Goal: Check status: Check status

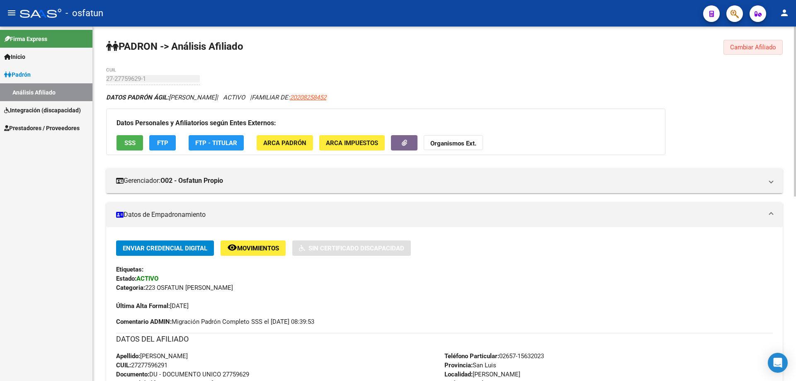
drag, startPoint x: 742, startPoint y: 47, endPoint x: 681, endPoint y: 74, distance: 66.1
click at [742, 46] on span "Cambiar Afiliado" at bounding box center [753, 47] width 46 height 7
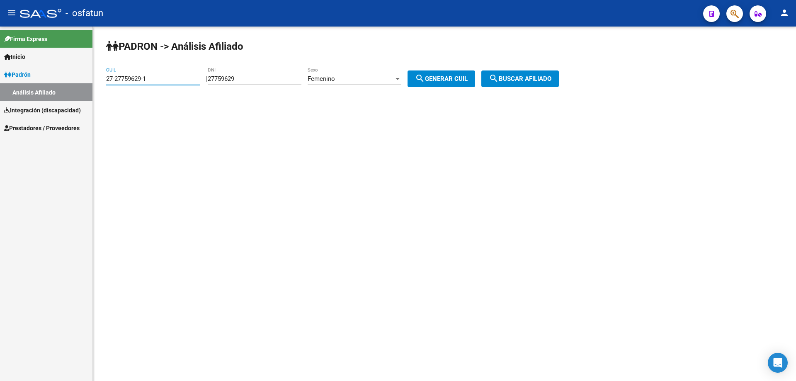
drag, startPoint x: 151, startPoint y: 78, endPoint x: 81, endPoint y: 80, distance: 70.1
click at [81, 80] on mat-sidenav-container "Firma Express Inicio Calendario SSS Instructivos Contacto OS Padrón Análisis Af…" at bounding box center [398, 204] width 796 height 355
type input "27-21754721-6"
type input "2"
type input "21754721"
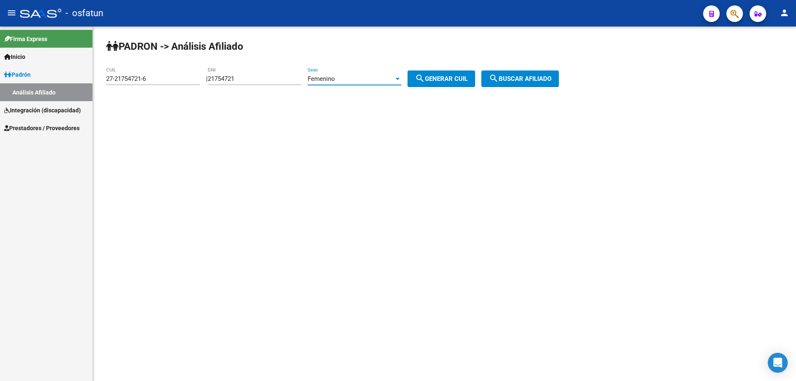
click at [552, 79] on span "search Buscar afiliado" at bounding box center [520, 78] width 63 height 7
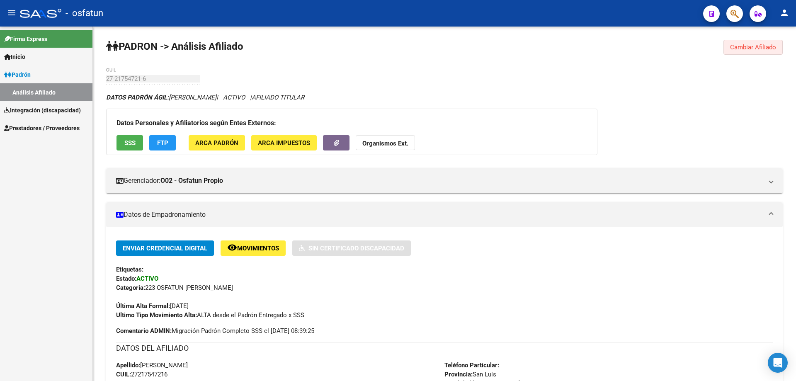
click at [759, 46] on span "Cambiar Afiliado" at bounding box center [753, 47] width 46 height 7
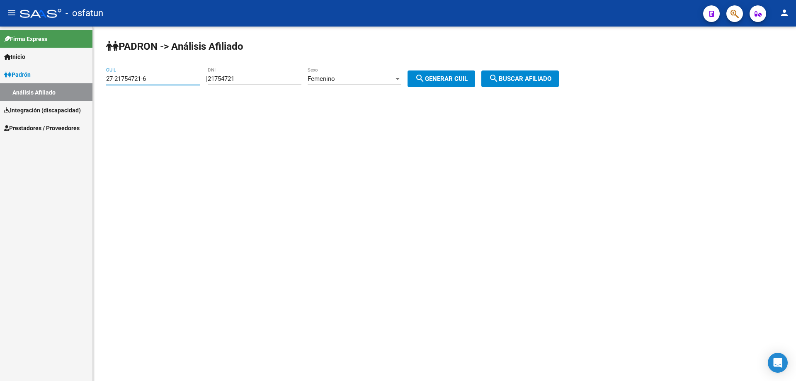
drag, startPoint x: 160, startPoint y: 81, endPoint x: 96, endPoint y: 80, distance: 63.9
click at [96, 80] on div "PADRON -> Análisis Afiliado 27-21754721-6 CUIL | 21754721 DNI Femenino Sexo sea…" at bounding box center [444, 70] width 703 height 87
type input "20-22629317-6"
type input "22629317"
click at [402, 81] on div at bounding box center [397, 78] width 7 height 7
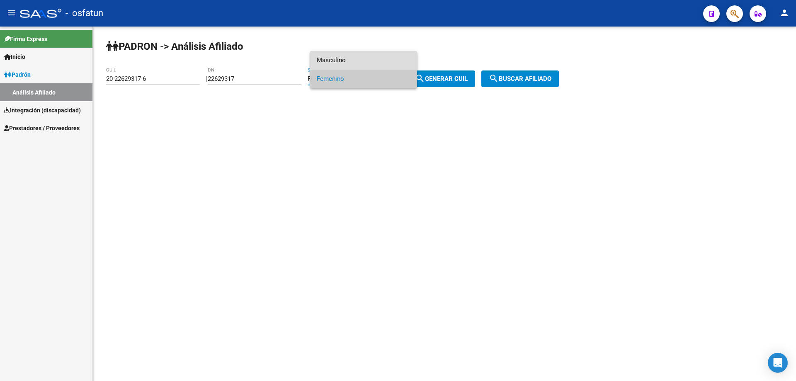
click at [365, 61] on span "Masculino" at bounding box center [364, 60] width 94 height 19
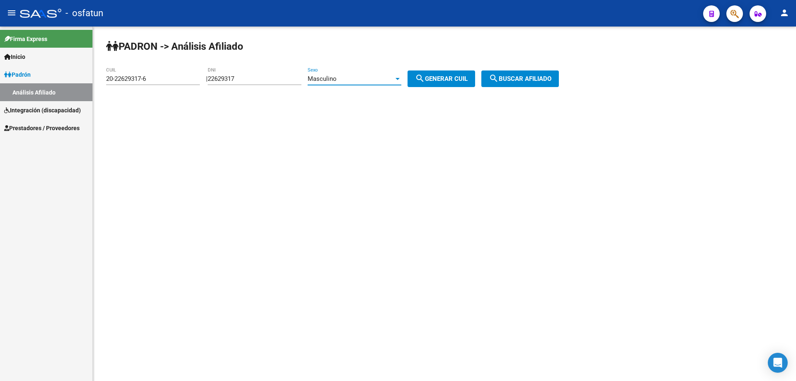
click at [517, 77] on span "search Buscar afiliado" at bounding box center [520, 78] width 63 height 7
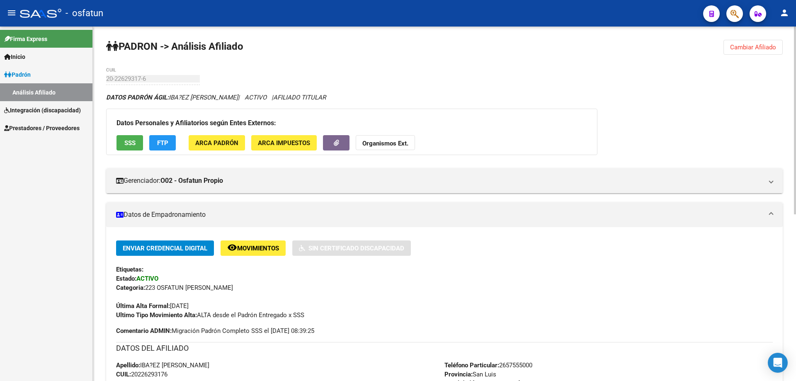
click at [751, 46] on span "Cambiar Afiliado" at bounding box center [753, 47] width 46 height 7
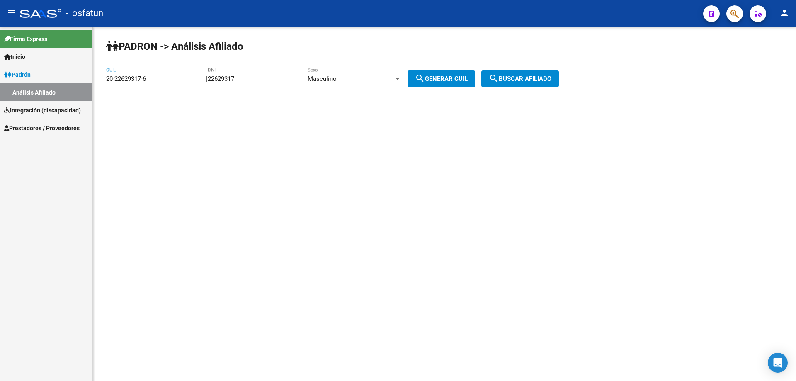
drag, startPoint x: 162, startPoint y: 79, endPoint x: 71, endPoint y: 77, distance: 90.9
click at [74, 80] on mat-sidenav-container "Firma Express Inicio Calendario SSS Instructivos Contacto OS Padrón Análisis Af…" at bounding box center [398, 204] width 796 height 355
type input "27-48865998-2"
type input "48865998"
click at [363, 79] on div "Masculino" at bounding box center [351, 78] width 86 height 7
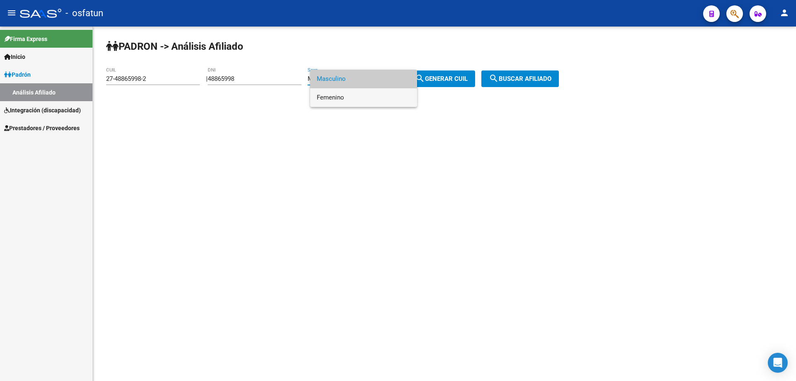
click at [353, 99] on span "Femenino" at bounding box center [364, 97] width 94 height 19
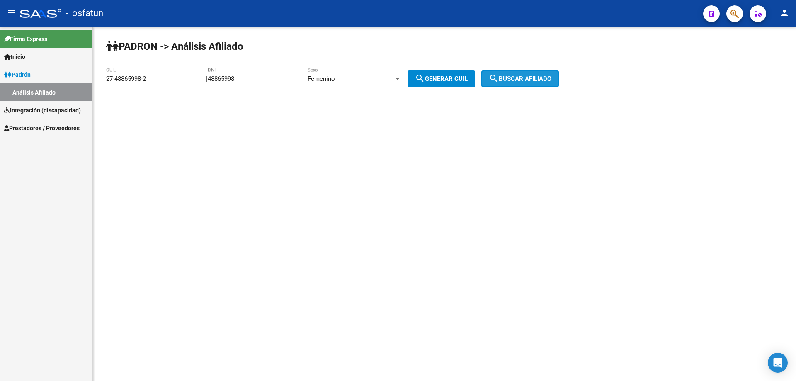
click at [535, 81] on span "search Buscar afiliado" at bounding box center [520, 78] width 63 height 7
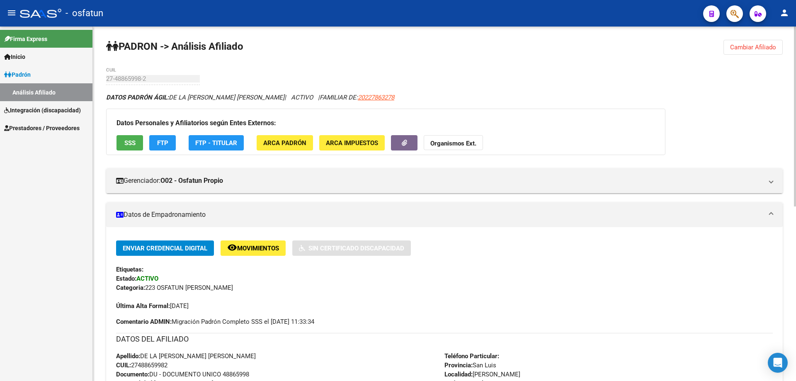
click at [754, 46] on span "Cambiar Afiliado" at bounding box center [753, 47] width 46 height 7
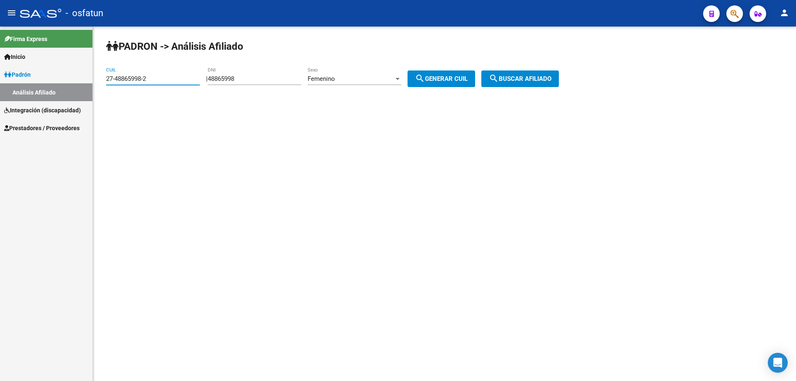
drag, startPoint x: 151, startPoint y: 77, endPoint x: 102, endPoint y: 77, distance: 48.5
click at [102, 77] on div "PADRON -> Análisis Afiliado 27-48865998-2 CUIL | 48865998 DNI Femenino Sexo sea…" at bounding box center [444, 70] width 703 height 87
type input "27-23707062-9"
type input "23707062"
click at [526, 76] on span "search Buscar afiliado" at bounding box center [520, 78] width 63 height 7
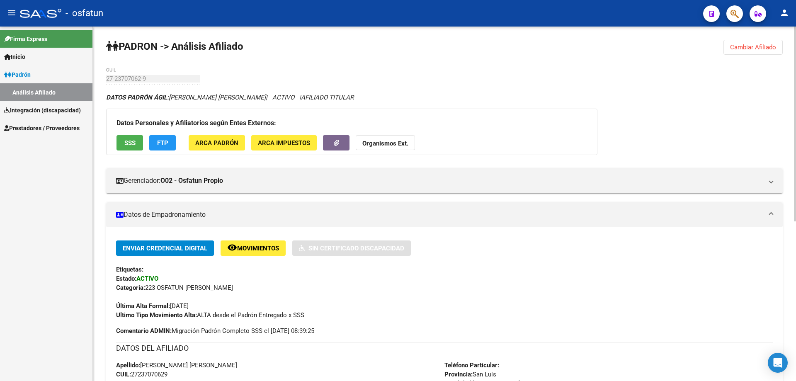
click at [747, 49] on span "Cambiar Afiliado" at bounding box center [753, 47] width 46 height 7
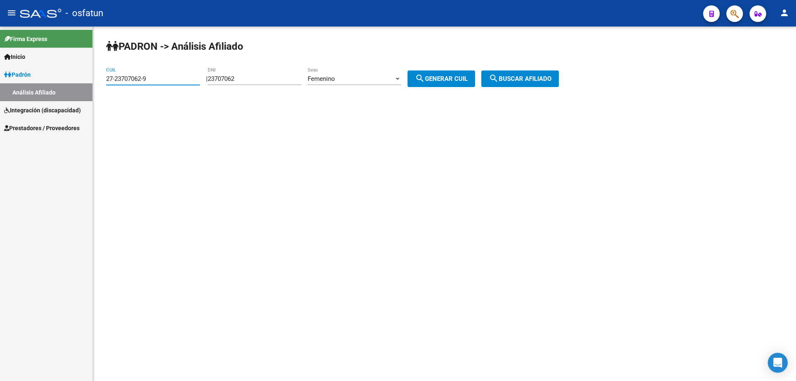
drag, startPoint x: 154, startPoint y: 78, endPoint x: 85, endPoint y: 80, distance: 68.9
click at [85, 80] on mat-sidenav-container "Firma Express Inicio Calendario SSS Instructivos Contacto OS Padrón Análisis Af…" at bounding box center [398, 204] width 796 height 355
type input "27-46072185-2"
type input "46072185"
click at [538, 79] on span "search Buscar afiliado" at bounding box center [520, 78] width 63 height 7
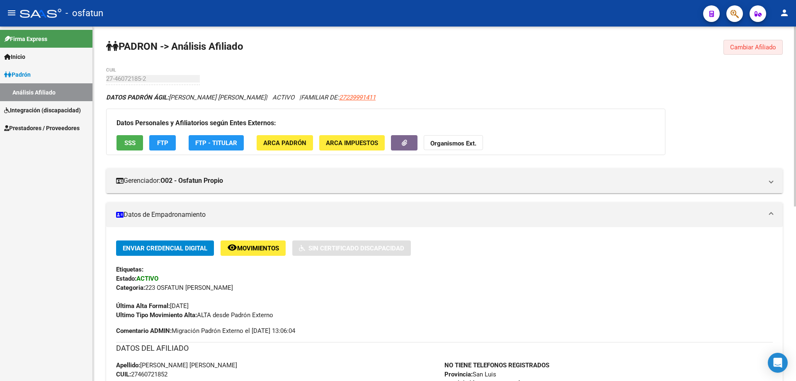
click at [747, 45] on span "Cambiar Afiliado" at bounding box center [753, 47] width 46 height 7
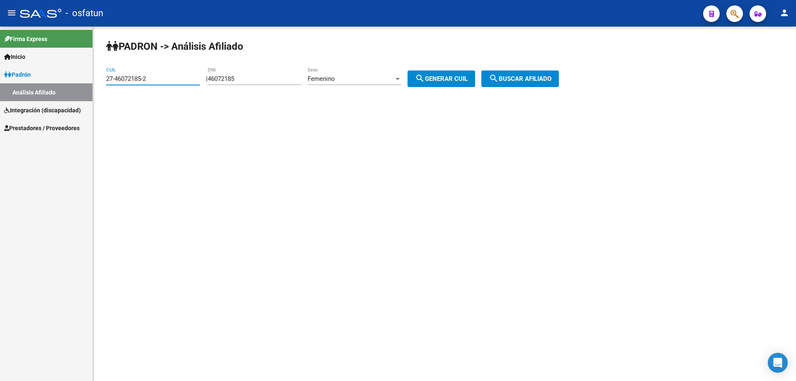
drag, startPoint x: 158, startPoint y: 76, endPoint x: 100, endPoint y: 80, distance: 57.4
click at [100, 80] on div "PADRON -> Análisis Afiliado 27-46072185-2 CUIL | 46072185 DNI Femenino Sexo sea…" at bounding box center [444, 70] width 703 height 87
type input "27-24331017-8"
type input "24331017"
click at [552, 77] on span "search Buscar afiliado" at bounding box center [520, 78] width 63 height 7
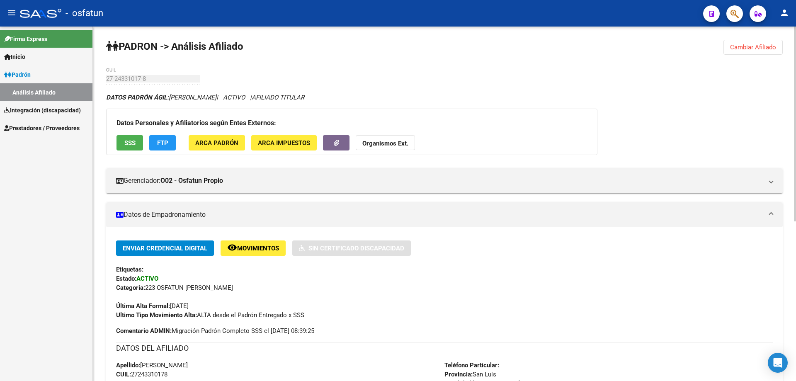
click at [753, 48] on span "Cambiar Afiliado" at bounding box center [753, 47] width 46 height 7
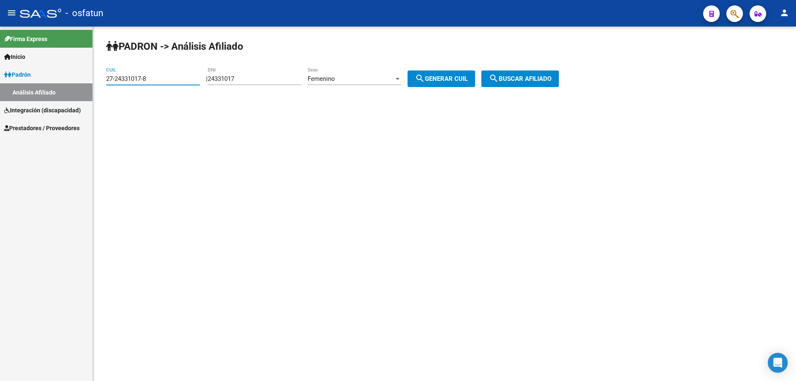
drag, startPoint x: 150, startPoint y: 80, endPoint x: 97, endPoint y: 78, distance: 52.8
click at [97, 78] on div "PADRON -> Análisis Afiliado 27-24331017-8 CUIL | 24331017 DNI Femenino Sexo sea…" at bounding box center [444, 70] width 703 height 87
type input "20-25246701-8"
type input "25246701"
click at [402, 79] on div at bounding box center [397, 78] width 7 height 7
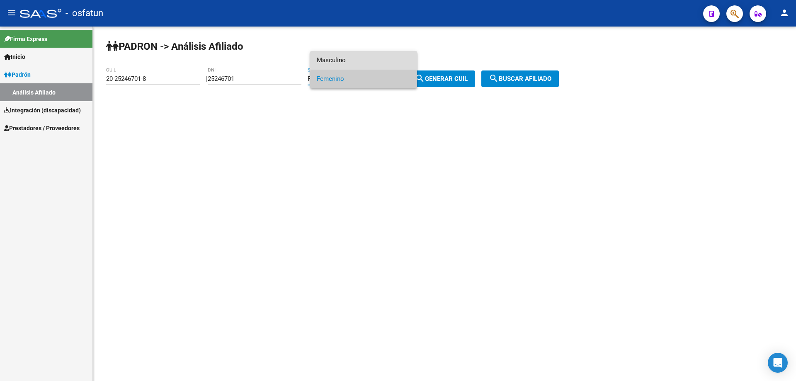
click at [350, 58] on span "Masculino" at bounding box center [364, 60] width 94 height 19
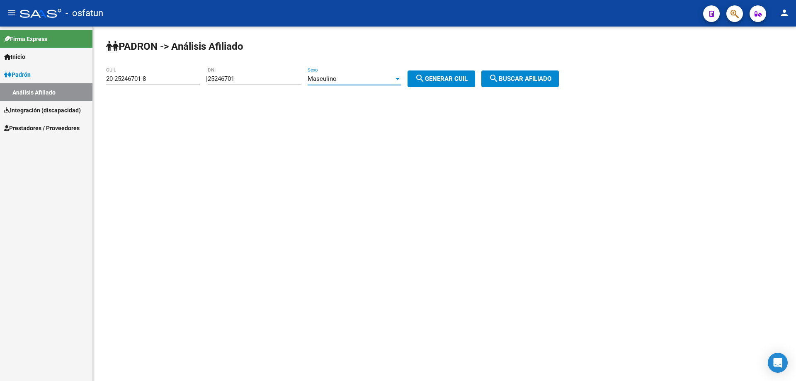
click at [526, 79] on span "search Buscar afiliado" at bounding box center [520, 78] width 63 height 7
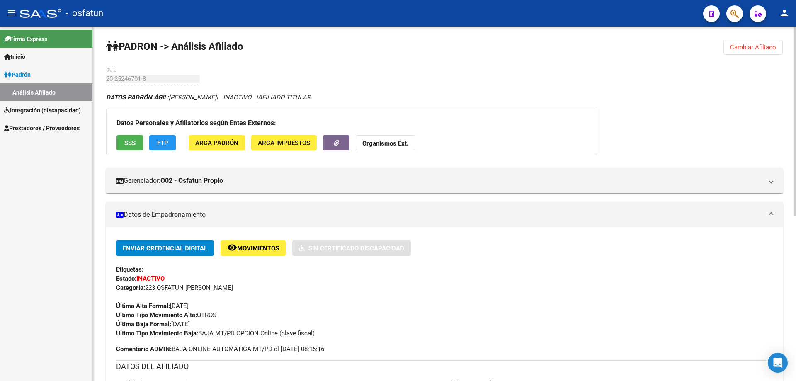
click at [760, 43] on button "Cambiar Afiliado" at bounding box center [753, 47] width 59 height 15
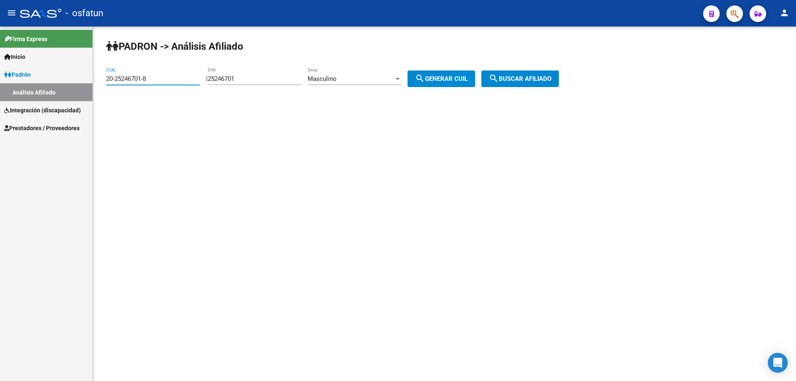
drag, startPoint x: 160, startPoint y: 78, endPoint x: 88, endPoint y: 78, distance: 71.8
click at [88, 78] on mat-sidenav-container "Firma Express Inicio Calendario SSS Instructivos Contacto OS Padrón Análisis Af…" at bounding box center [398, 204] width 796 height 355
type input "27-27394866-5"
type input "27394866"
click at [370, 81] on div "Masculino" at bounding box center [351, 78] width 86 height 7
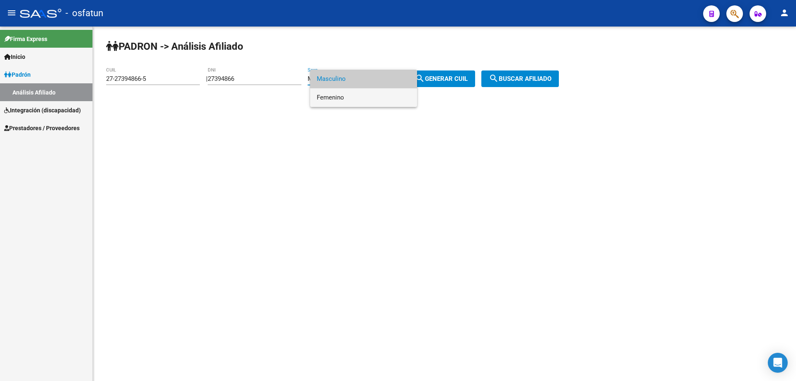
click at [350, 100] on span "Femenino" at bounding box center [364, 97] width 94 height 19
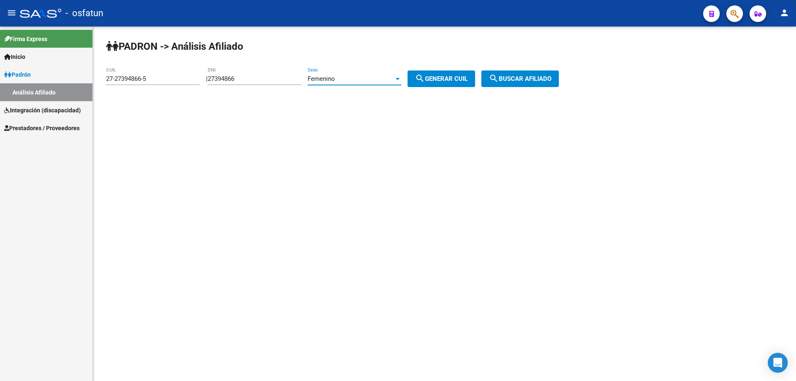
click at [526, 75] on span "search Buscar afiliado" at bounding box center [520, 78] width 63 height 7
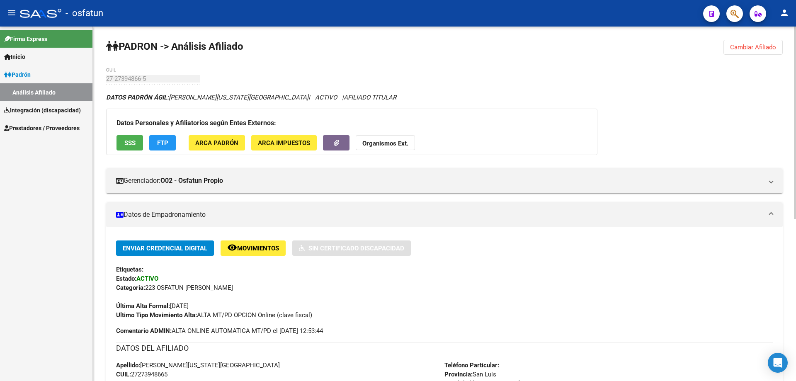
click at [760, 50] on span "Cambiar Afiliado" at bounding box center [753, 47] width 46 height 7
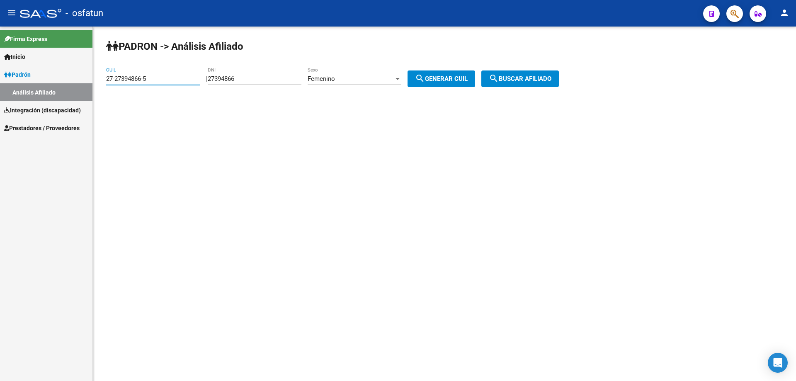
drag, startPoint x: 158, startPoint y: 76, endPoint x: 57, endPoint y: 73, distance: 101.2
click at [57, 73] on mat-sidenav-container "Firma Express Inicio Calendario SSS Instructivos Contacto OS Padrón Análisis Af…" at bounding box center [398, 204] width 796 height 355
type input "27-32456815-3"
type input "32456815"
click at [548, 73] on button "search Buscar afiliado" at bounding box center [521, 79] width 78 height 17
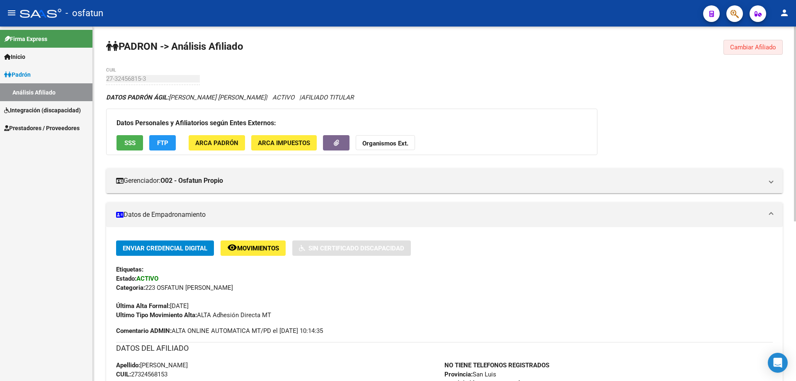
click at [755, 50] on span "Cambiar Afiliado" at bounding box center [753, 47] width 46 height 7
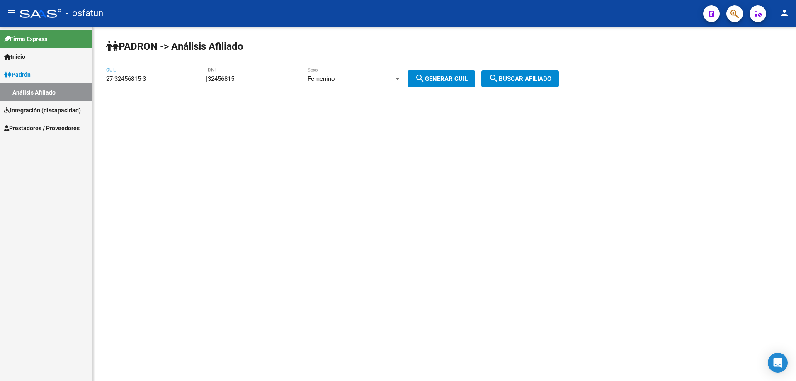
drag, startPoint x: 171, startPoint y: 81, endPoint x: 75, endPoint y: 82, distance: 96.2
click at [75, 82] on mat-sidenav-container "Firma Express Inicio Calendario SSS Instructivos Contacto OS Padrón Análisis Af…" at bounding box center [398, 204] width 796 height 355
type input "20-32773501-3"
type input "32773501"
click at [380, 79] on div "Femenino" at bounding box center [351, 78] width 86 height 7
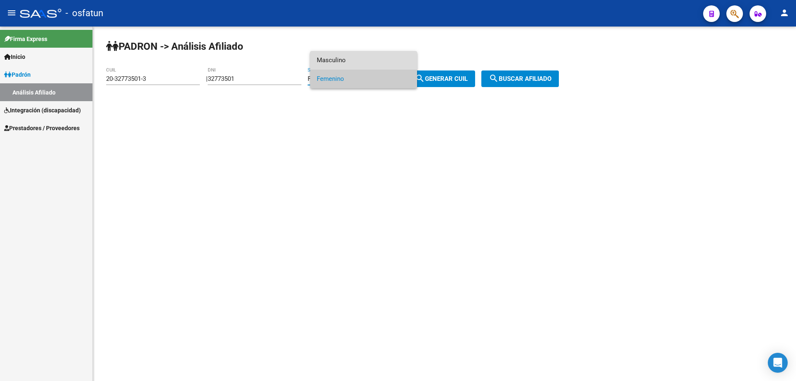
click at [336, 55] on span "Masculino" at bounding box center [364, 60] width 94 height 19
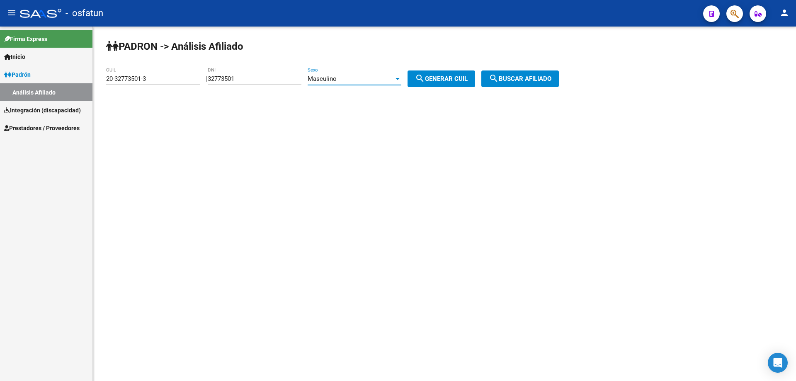
click at [516, 75] on span "search Buscar afiliado" at bounding box center [520, 78] width 63 height 7
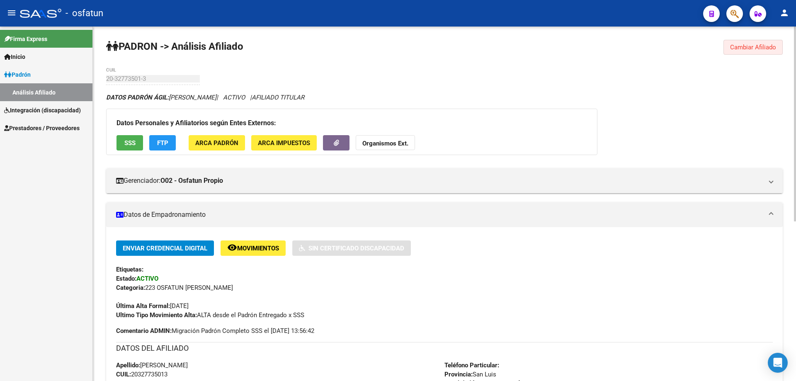
click at [758, 48] on span "Cambiar Afiliado" at bounding box center [753, 47] width 46 height 7
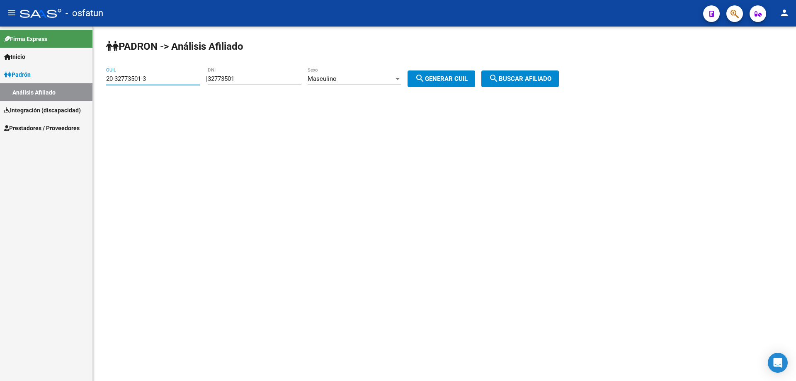
drag, startPoint x: 156, startPoint y: 78, endPoint x: 98, endPoint y: 80, distance: 58.1
click at [98, 80] on div "PADRON -> Análisis Afiliado 20-32773501-3 CUIL | 32773501 DNI Masculino Sexo se…" at bounding box center [444, 70] width 703 height 87
type input "20-33136496-8"
type input "33136496"
click at [559, 83] on button "search Buscar afiliado" at bounding box center [521, 79] width 78 height 17
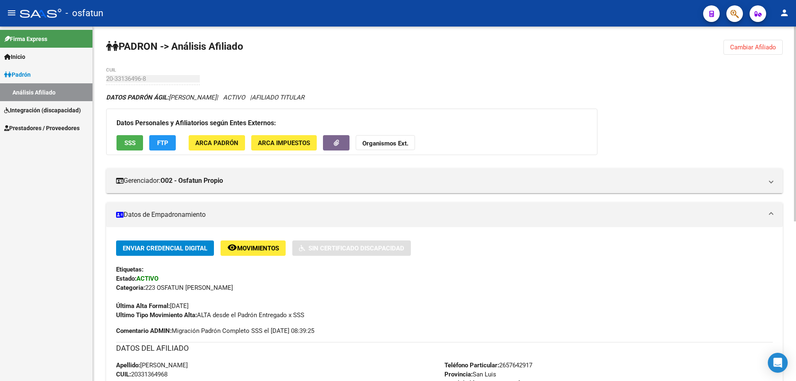
click at [742, 34] on div "PADRON -> Análisis Afiliado Cambiar Afiliado 20-33136496-8 CUIL DATOS PADRÓN ÁG…" at bounding box center [444, 349] width 703 height 645
click at [741, 43] on button "Cambiar Afiliado" at bounding box center [753, 47] width 59 height 15
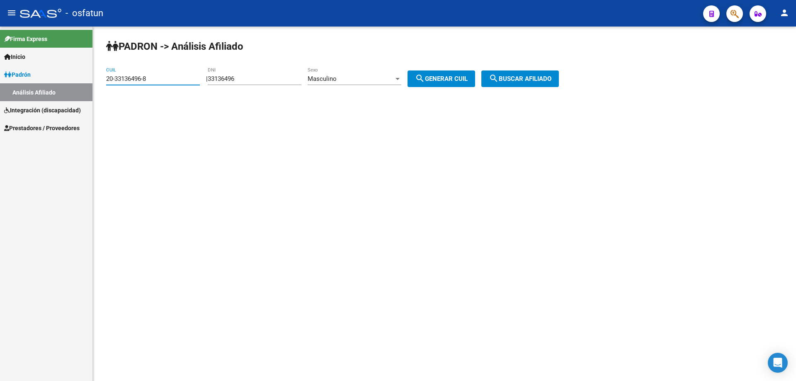
drag, startPoint x: 172, startPoint y: 79, endPoint x: 108, endPoint y: 83, distance: 64.4
click at [108, 83] on div "20-33136496-8 CUIL" at bounding box center [153, 76] width 94 height 18
type input "27-33136505-5"
type input "33136505"
click at [354, 82] on div "Masculino" at bounding box center [351, 78] width 86 height 7
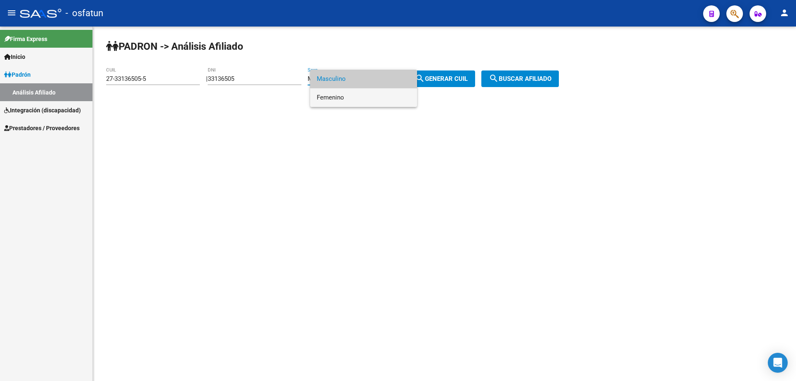
click at [349, 103] on span "Femenino" at bounding box center [364, 97] width 94 height 19
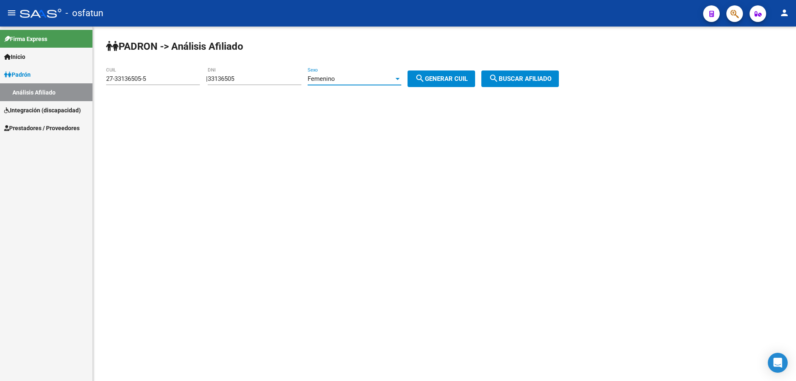
click at [556, 71] on button "search Buscar afiliado" at bounding box center [521, 79] width 78 height 17
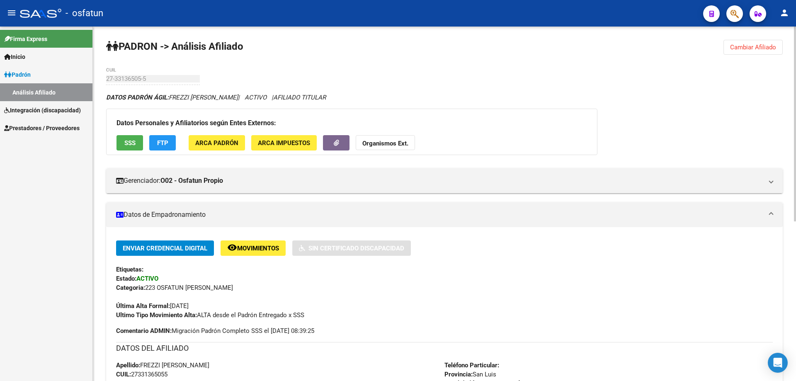
click at [728, 49] on button "Cambiar Afiliado" at bounding box center [753, 47] width 59 height 15
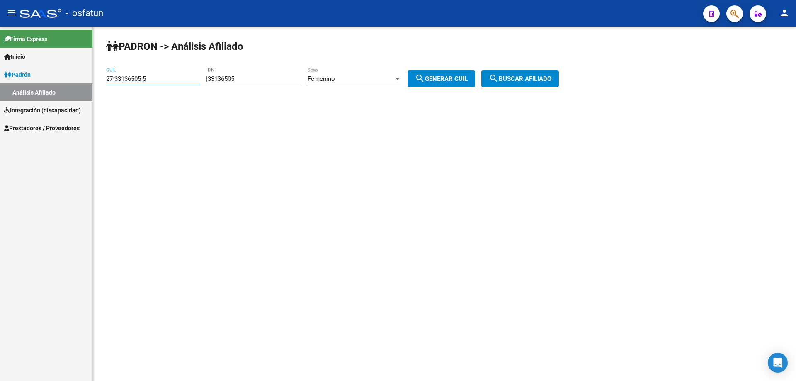
drag, startPoint x: 162, startPoint y: 77, endPoint x: 49, endPoint y: 77, distance: 112.8
click at [49, 77] on mat-sidenav-container "Firma Express Inicio Calendario SSS Instructivos Contacto OS Padrón Análisis Af…" at bounding box center [398, 204] width 796 height 355
type input "20-33748435-3"
type input "33748435"
click at [387, 79] on div "Femenino" at bounding box center [351, 78] width 86 height 7
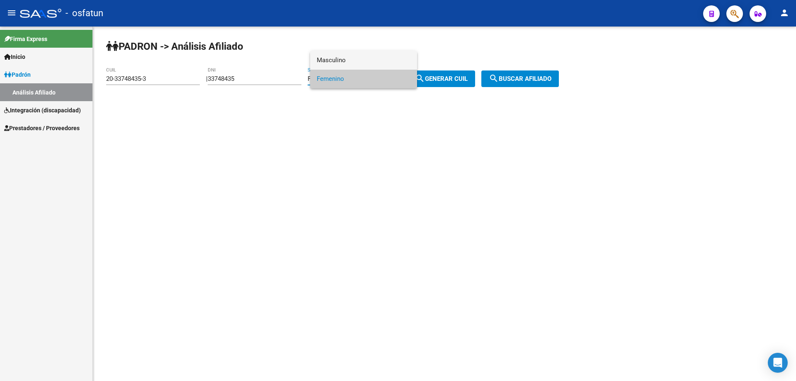
click at [347, 59] on span "Masculino" at bounding box center [364, 60] width 94 height 19
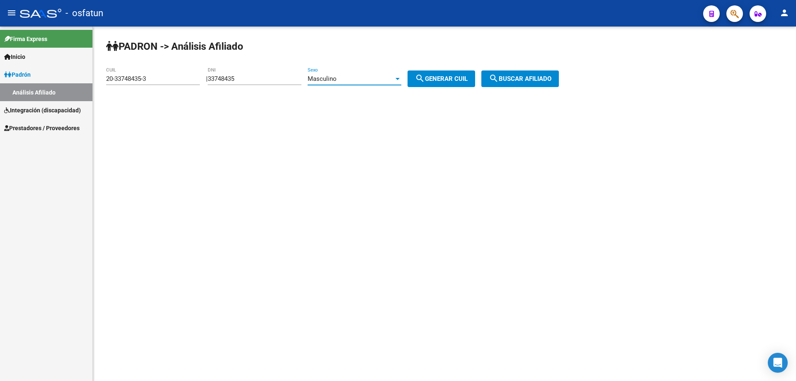
click at [538, 78] on span "search Buscar afiliado" at bounding box center [520, 78] width 63 height 7
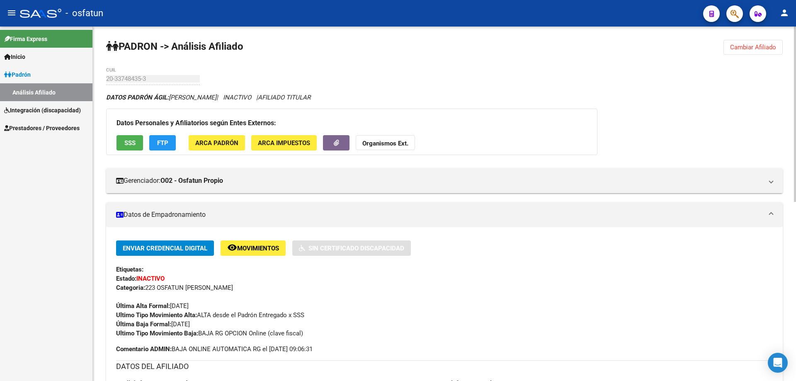
click at [749, 46] on span "Cambiar Afiliado" at bounding box center [753, 47] width 46 height 7
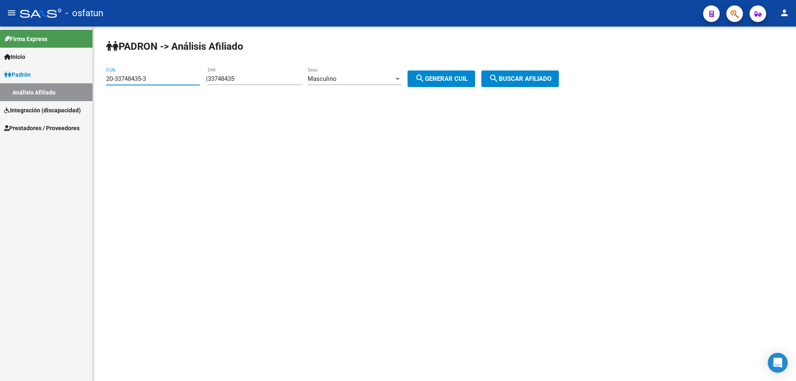
drag, startPoint x: 159, startPoint y: 81, endPoint x: 90, endPoint y: 81, distance: 69.7
click at [90, 81] on mat-sidenav-container "Firma Express Inicio Calendario SSS Instructivos Contacto OS Padrón Análisis Af…" at bounding box center [398, 204] width 796 height 355
type input "27-35019152-1"
type input "35019152"
click at [358, 80] on div "Masculino" at bounding box center [351, 78] width 86 height 7
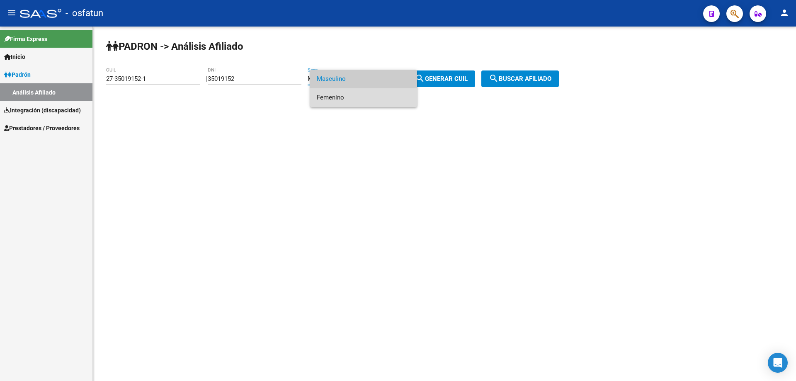
click at [348, 100] on span "Femenino" at bounding box center [364, 97] width 94 height 19
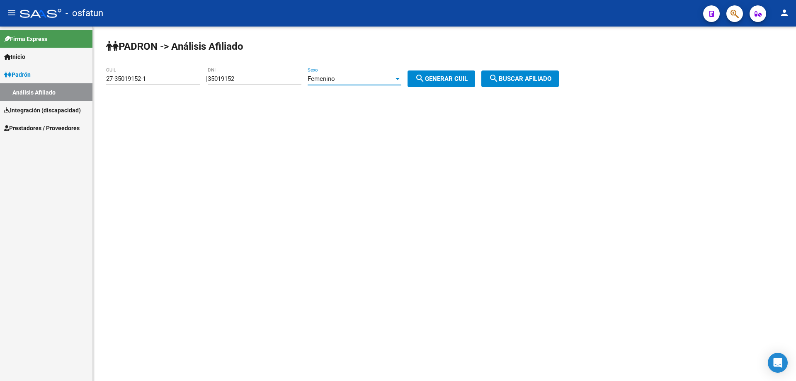
click at [532, 83] on button "search Buscar afiliado" at bounding box center [521, 79] width 78 height 17
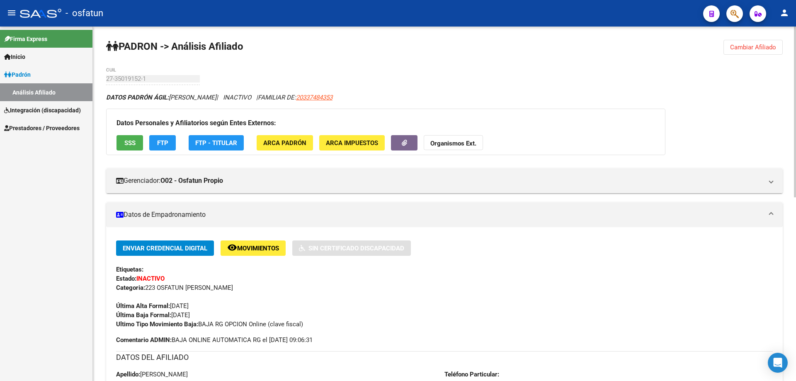
click at [760, 44] on span "Cambiar Afiliado" at bounding box center [753, 47] width 46 height 7
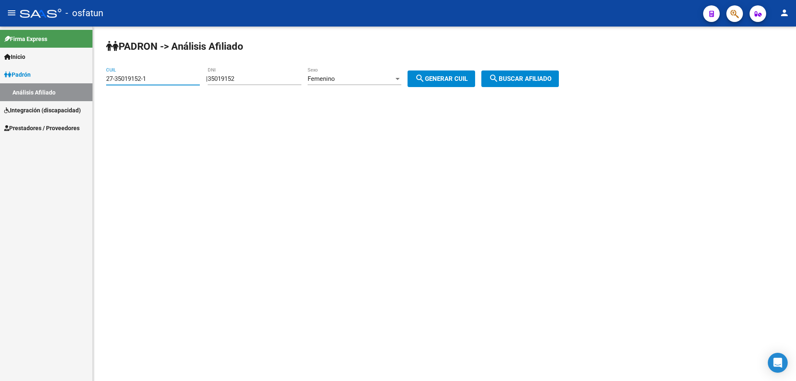
drag, startPoint x: 162, startPoint y: 79, endPoint x: 74, endPoint y: 69, distance: 88.5
click at [74, 69] on mat-sidenav-container "Firma Express Inicio Calendario SSS Instructivos Contacto OS Padrón Análisis Af…" at bounding box center [398, 204] width 796 height 355
type input "27-48410166-9"
type input "48410166"
click at [370, 80] on div "Femenino" at bounding box center [351, 78] width 86 height 7
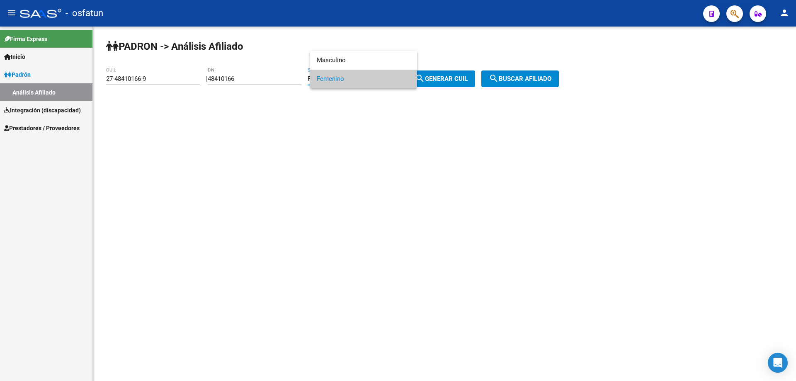
click at [369, 80] on span "Femenino" at bounding box center [364, 79] width 94 height 19
click at [548, 81] on span "search Buscar afiliado" at bounding box center [520, 78] width 63 height 7
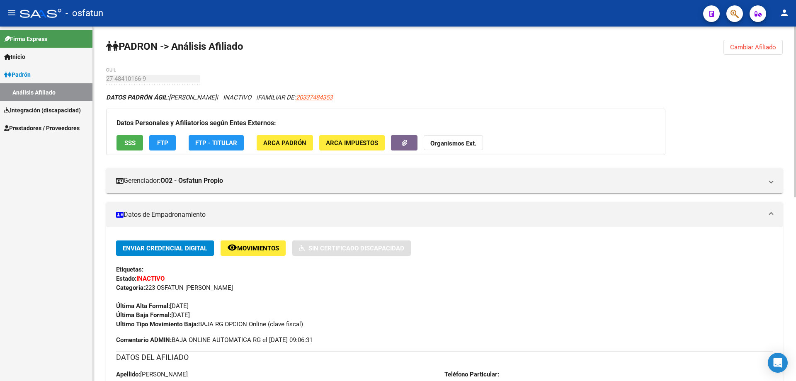
click at [760, 48] on span "Cambiar Afiliado" at bounding box center [753, 47] width 46 height 7
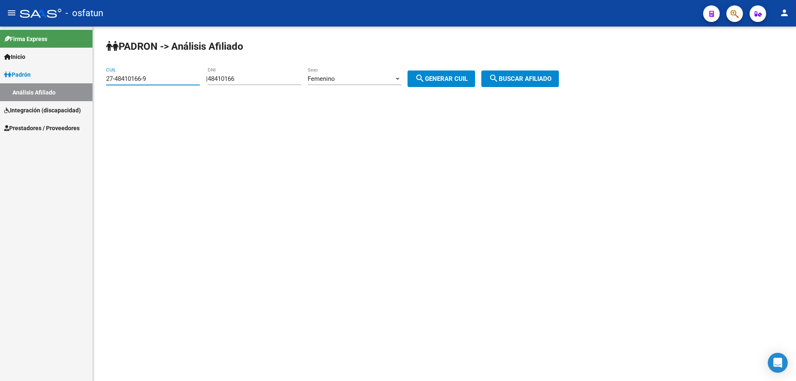
drag, startPoint x: 158, startPoint y: 77, endPoint x: 82, endPoint y: 80, distance: 75.5
click at [82, 80] on mat-sidenav-container "Firma Express Inicio Calendario SSS Instructivos Contacto OS Padrón Análisis Af…" at bounding box center [398, 204] width 796 height 355
type input "20-54160708-1"
type input "54160708"
click at [376, 78] on div "Femenino" at bounding box center [351, 78] width 86 height 7
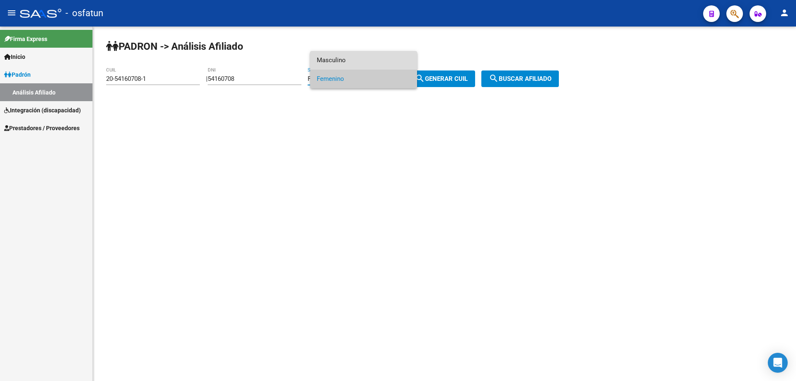
click at [365, 62] on span "Masculino" at bounding box center [364, 60] width 94 height 19
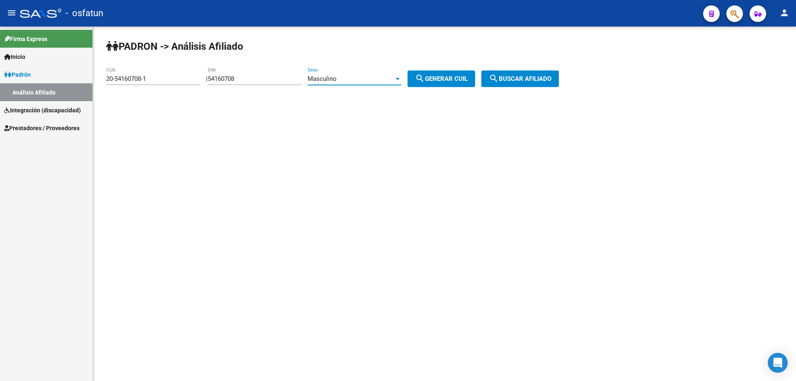
click at [540, 79] on span "search Buscar afiliado" at bounding box center [520, 78] width 63 height 7
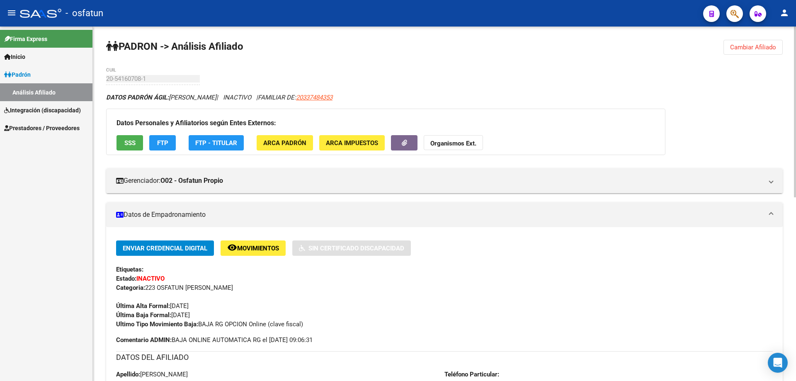
click at [759, 49] on span "Cambiar Afiliado" at bounding box center [753, 47] width 46 height 7
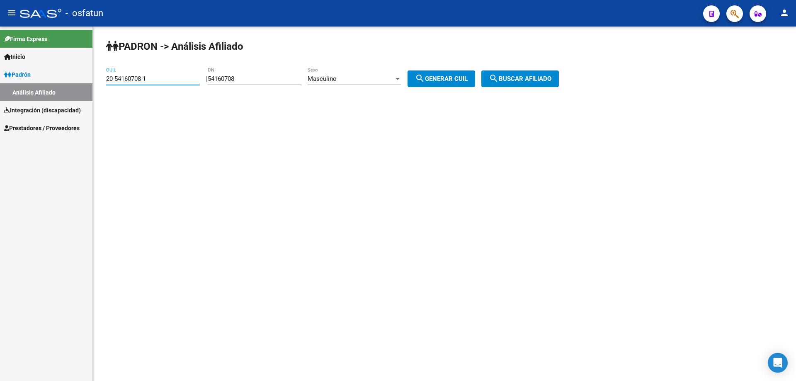
drag, startPoint x: 151, startPoint y: 78, endPoint x: 78, endPoint y: 72, distance: 72.4
click at [78, 72] on mat-sidenav-container "Firma Express Inicio Calendario SSS Instructivos Contacto OS Padrón Análisis Af…" at bounding box center [398, 204] width 796 height 355
type input "27-34104655-1"
type input "34104655"
click at [331, 76] on span "Masculino" at bounding box center [322, 78] width 29 height 7
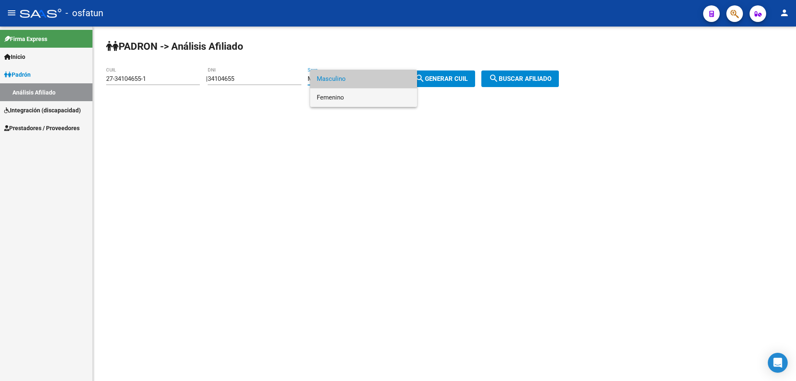
click at [335, 96] on span "Femenino" at bounding box center [364, 97] width 94 height 19
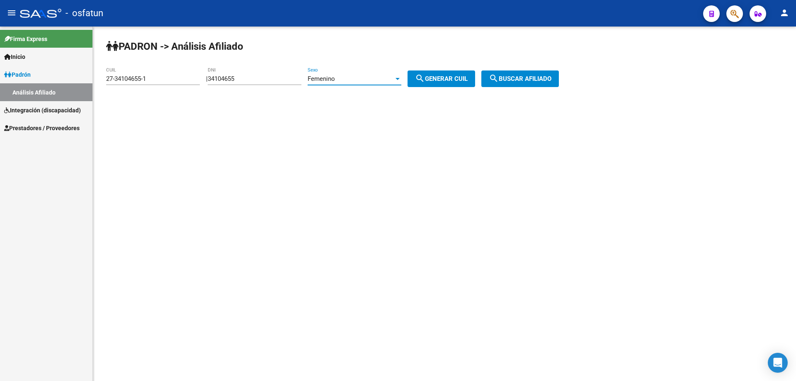
click at [556, 85] on button "search Buscar afiliado" at bounding box center [521, 79] width 78 height 17
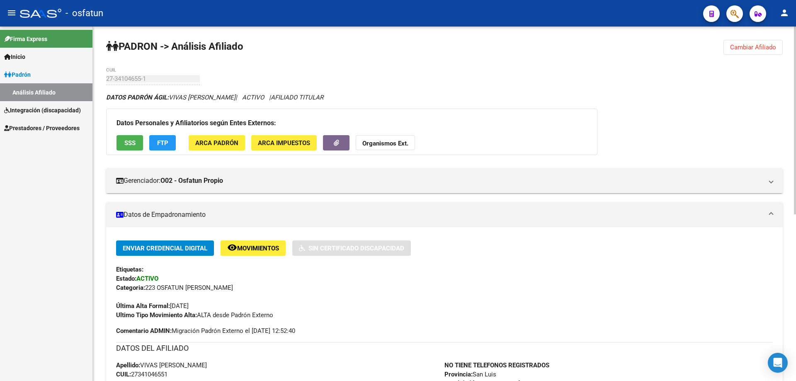
click at [735, 44] on span "Cambiar Afiliado" at bounding box center [753, 47] width 46 height 7
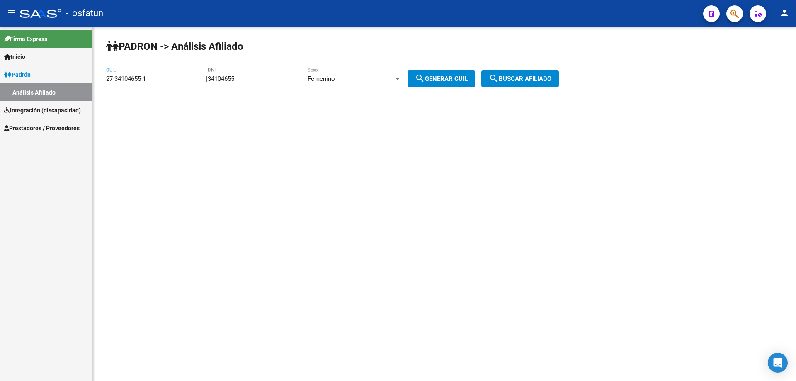
drag, startPoint x: 164, startPoint y: 80, endPoint x: 88, endPoint y: 80, distance: 75.9
click at [89, 80] on mat-sidenav-container "Firma Express Inicio Calendario SSS Instructivos Contacto OS Padrón Análisis Af…" at bounding box center [398, 204] width 796 height 355
type input "20-49695654-1"
type input "49695654"
click at [370, 80] on div "Femenino" at bounding box center [351, 78] width 86 height 7
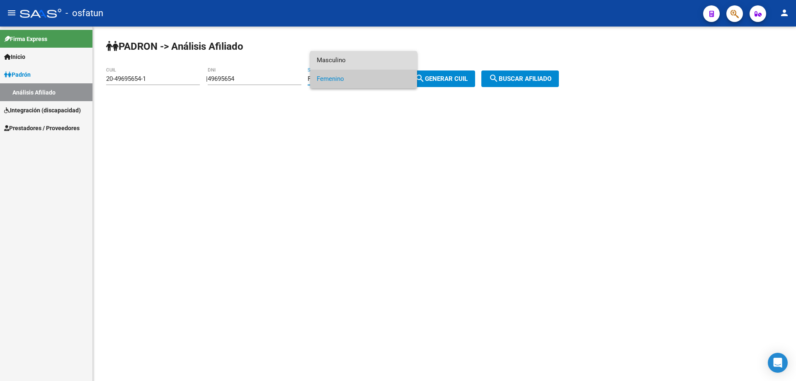
click at [349, 59] on span "Masculino" at bounding box center [364, 60] width 94 height 19
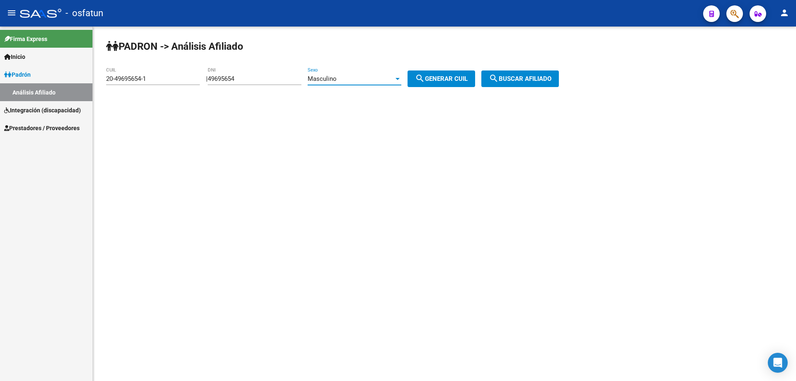
click at [541, 78] on span "search Buscar afiliado" at bounding box center [520, 78] width 63 height 7
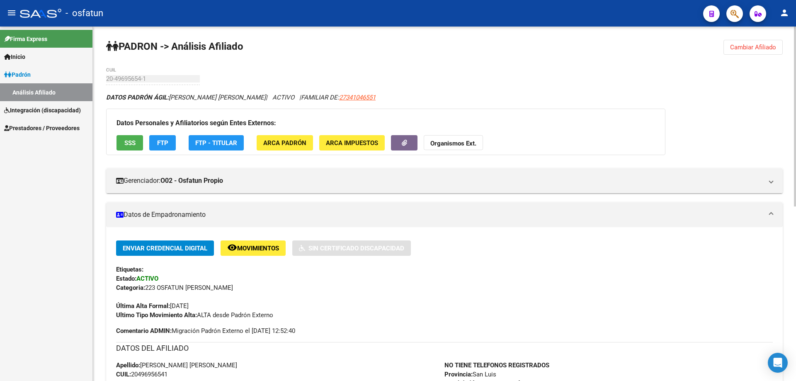
click at [751, 44] on span "Cambiar Afiliado" at bounding box center [753, 47] width 46 height 7
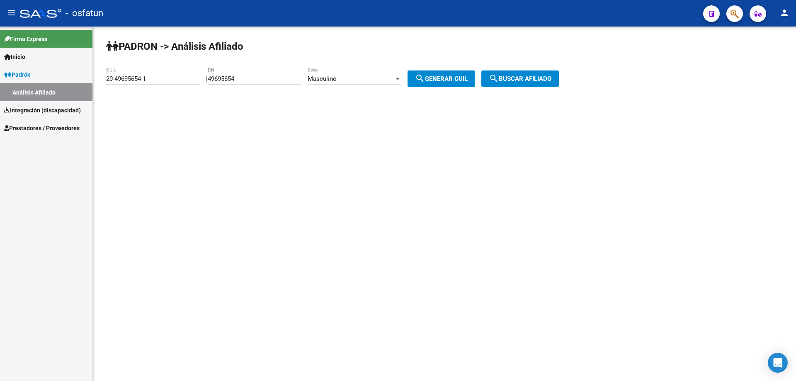
click at [170, 81] on input "20-49695654-1" at bounding box center [153, 78] width 94 height 7
drag, startPoint x: 170, startPoint y: 81, endPoint x: 76, endPoint y: 85, distance: 93.9
click at [76, 85] on mat-sidenav-container "Firma Express Inicio Calendario SSS Instructivos Contacto OS Padrón Análisis Af…" at bounding box center [398, 204] width 796 height 355
type input "27-34241526-7"
type input "34241526"
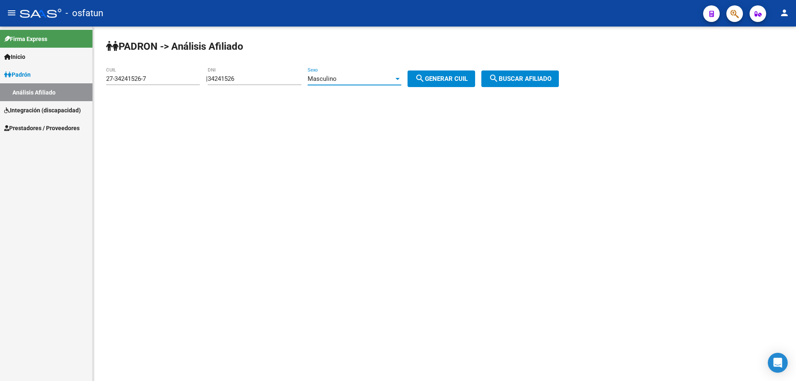
click at [346, 79] on div "Masculino" at bounding box center [351, 78] width 86 height 7
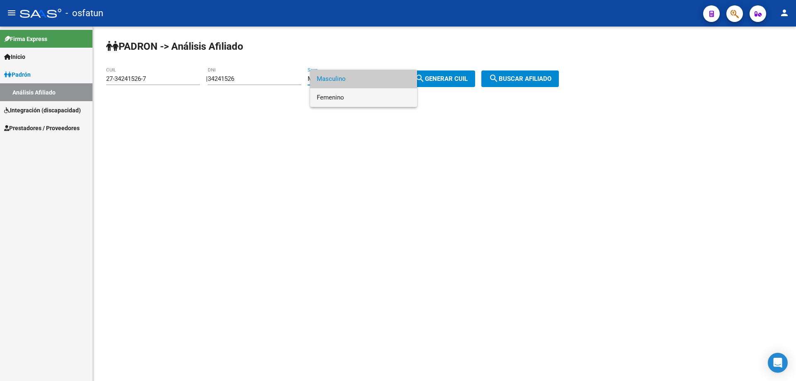
click at [348, 95] on span "Femenino" at bounding box center [364, 97] width 94 height 19
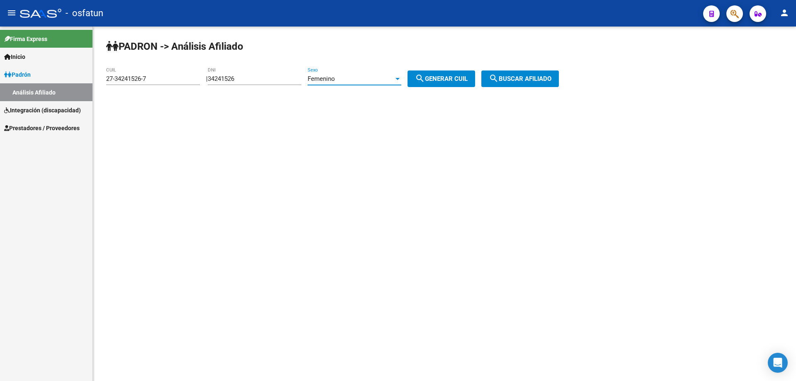
click at [539, 79] on span "search Buscar afiliado" at bounding box center [520, 78] width 63 height 7
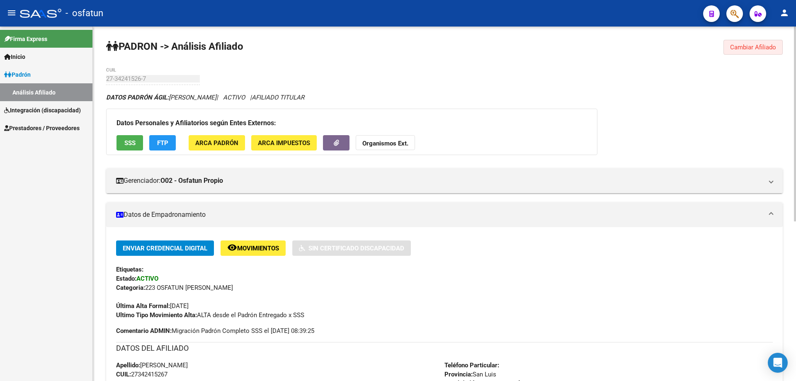
click at [728, 47] on button "Cambiar Afiliado" at bounding box center [753, 47] width 59 height 15
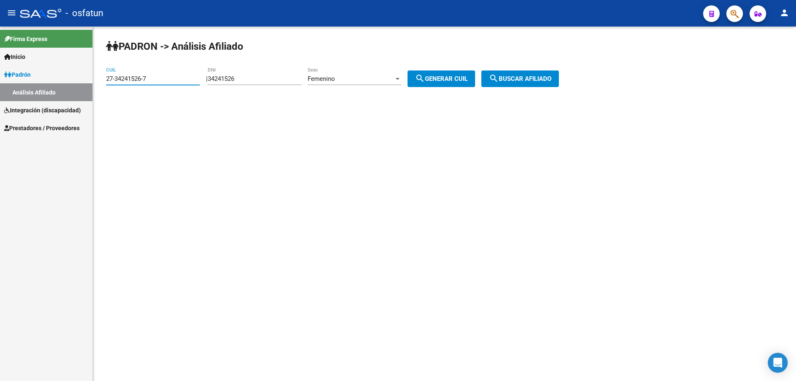
drag, startPoint x: 158, startPoint y: 77, endPoint x: 77, endPoint y: 78, distance: 81.7
click at [77, 78] on mat-sidenav-container "Firma Express Inicio Calendario SSS Instructivos Contacto OS Padrón Análisis Af…" at bounding box center [398, 204] width 796 height 355
type input "27-36416051-3"
type input "36416051"
click at [550, 82] on span "search Buscar afiliado" at bounding box center [520, 78] width 63 height 7
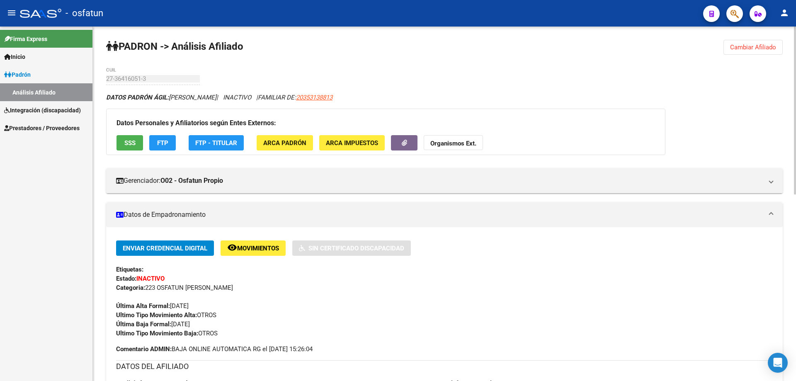
click at [755, 46] on span "Cambiar Afiliado" at bounding box center [753, 47] width 46 height 7
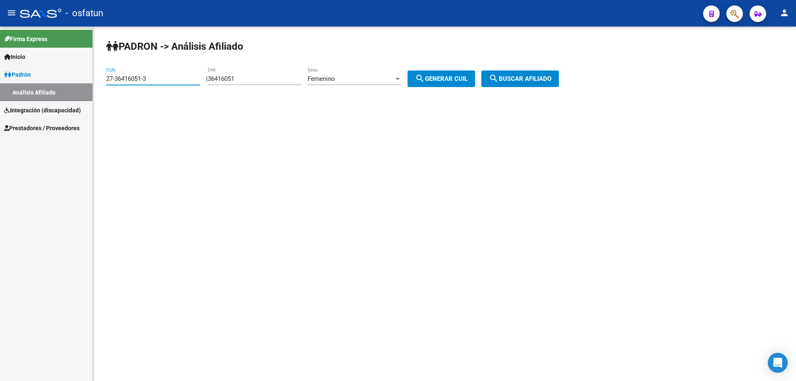
drag, startPoint x: 170, startPoint y: 80, endPoint x: 83, endPoint y: 79, distance: 87.5
click at [83, 79] on mat-sidenav-container "Firma Express Inicio Calendario SSS Instructivos Contacto OS Padrón Análisis Af…" at bounding box center [398, 204] width 796 height 355
type input "20-50821384-1"
type input "50821384"
click at [550, 81] on span "search Buscar afiliado" at bounding box center [520, 78] width 63 height 7
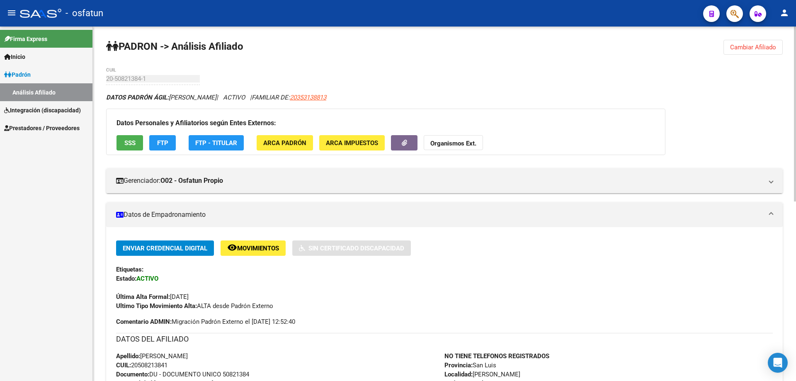
click at [745, 46] on span "Cambiar Afiliado" at bounding box center [753, 47] width 46 height 7
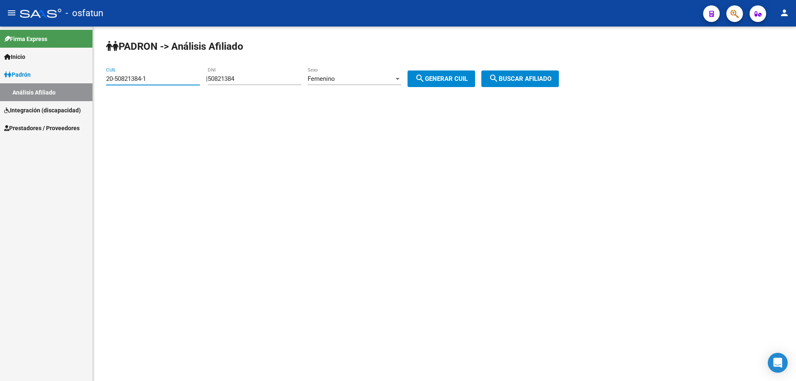
drag, startPoint x: 152, startPoint y: 77, endPoint x: 22, endPoint y: 72, distance: 130.3
click at [22, 72] on mat-sidenav-container "Firma Express Inicio Calendario SSS Instructivos Contacto OS Padrón Análisis Af…" at bounding box center [398, 204] width 796 height 355
type input "23-56651774-4"
type input "56651774"
click at [538, 81] on span "search Buscar afiliado" at bounding box center [520, 78] width 63 height 7
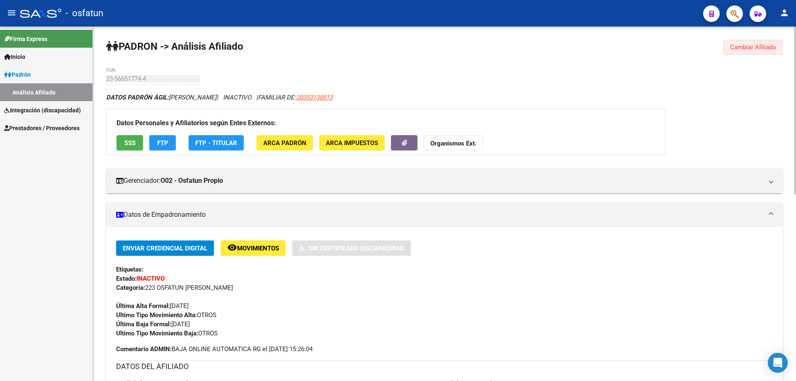
click at [753, 42] on button "Cambiar Afiliado" at bounding box center [753, 47] width 59 height 15
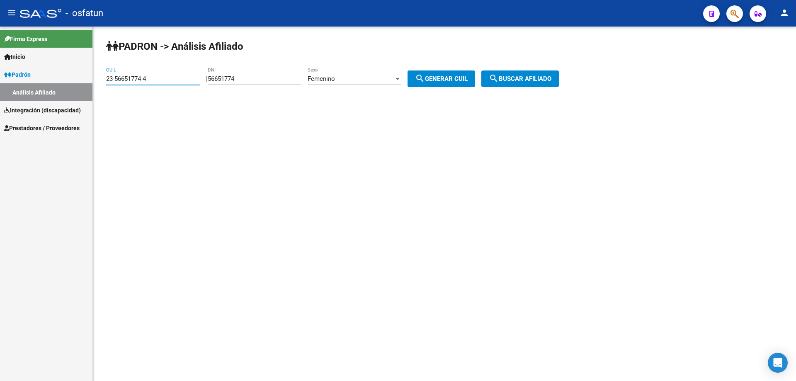
drag, startPoint x: 152, startPoint y: 77, endPoint x: 79, endPoint y: 81, distance: 73.5
click at [79, 81] on mat-sidenav-container "Firma Express Inicio Calendario SSS Instructivos Contacto OS Padrón Análisis Af…" at bounding box center [398, 204] width 796 height 355
type input "27-35543563-1"
type input "35543563"
click at [530, 78] on span "search Buscar afiliado" at bounding box center [520, 78] width 63 height 7
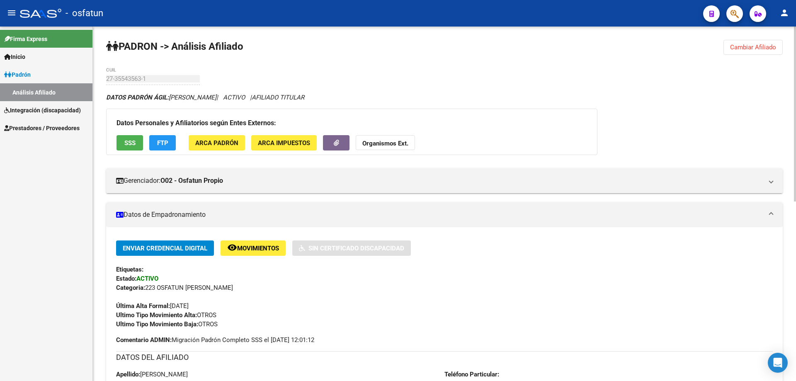
click at [751, 49] on span "Cambiar Afiliado" at bounding box center [753, 47] width 46 height 7
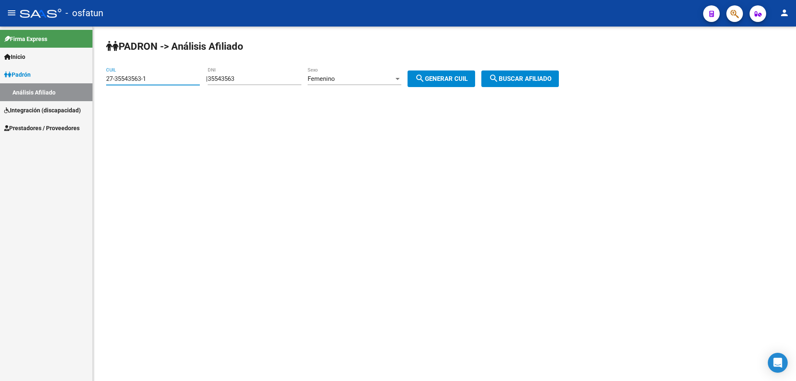
drag, startPoint x: 151, startPoint y: 80, endPoint x: 80, endPoint y: 80, distance: 70.9
click at [80, 80] on mat-sidenav-container "Firma Express Inicio Calendario SSS Instructivos Contacto OS Padrón Análisis Af…" at bounding box center [398, 204] width 796 height 355
type input "27-52471094-9"
type input "52471094"
click at [514, 80] on span "search Buscar afiliado" at bounding box center [520, 78] width 63 height 7
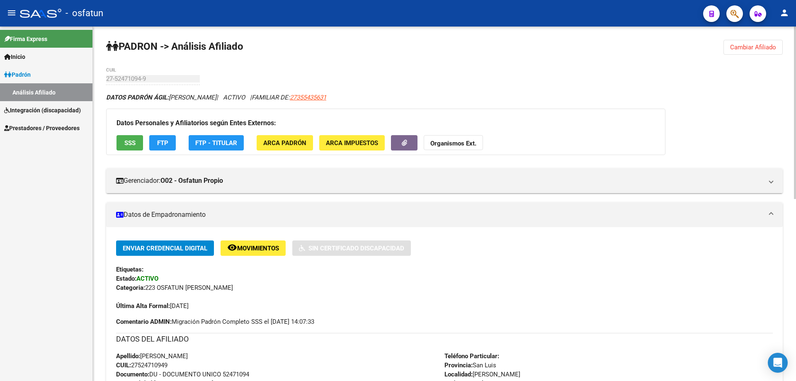
drag, startPoint x: 747, startPoint y: 46, endPoint x: 616, endPoint y: 63, distance: 132.6
click at [747, 46] on span "Cambiar Afiliado" at bounding box center [753, 47] width 46 height 7
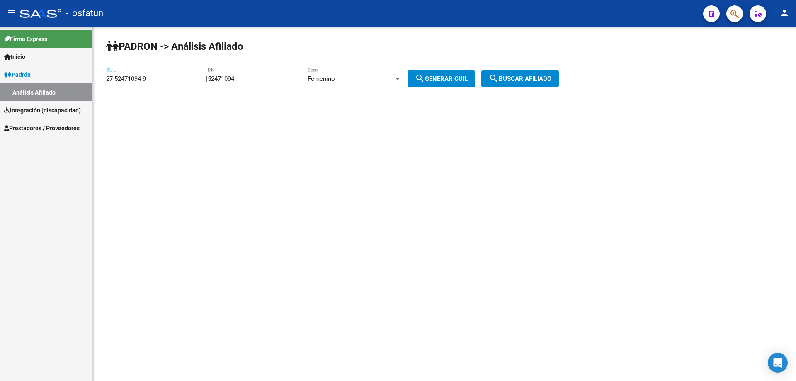
drag, startPoint x: 151, startPoint y: 78, endPoint x: 103, endPoint y: 80, distance: 47.3
click at [103, 80] on div "PADRON -> Análisis Afiliado 27-52471094-9 CUIL | 52471094 DNI Femenino Sexo sea…" at bounding box center [444, 70] width 703 height 87
type input "20-57318500-6"
type input "57318500"
click at [335, 78] on span "Femenino" at bounding box center [321, 78] width 27 height 7
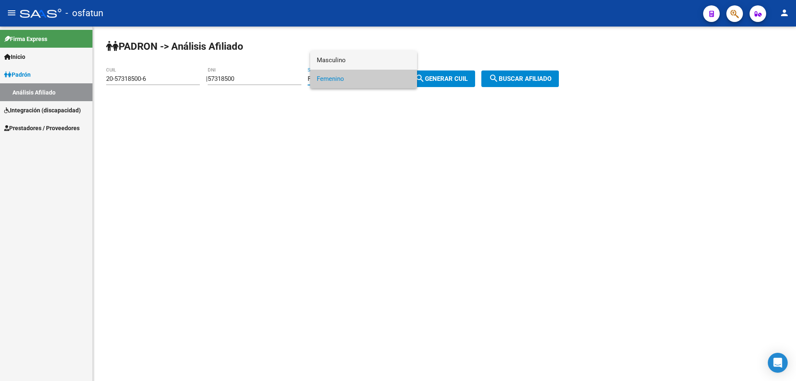
click at [343, 61] on span "Masculino" at bounding box center [364, 60] width 94 height 19
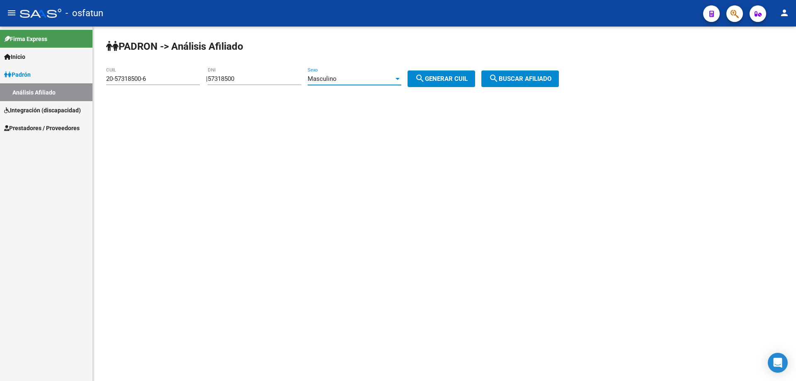
click at [515, 78] on span "search Buscar afiliado" at bounding box center [520, 78] width 63 height 7
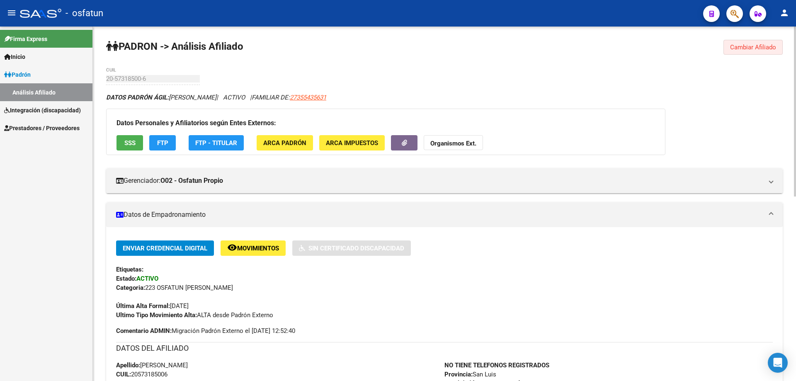
click at [752, 42] on button "Cambiar Afiliado" at bounding box center [753, 47] width 59 height 15
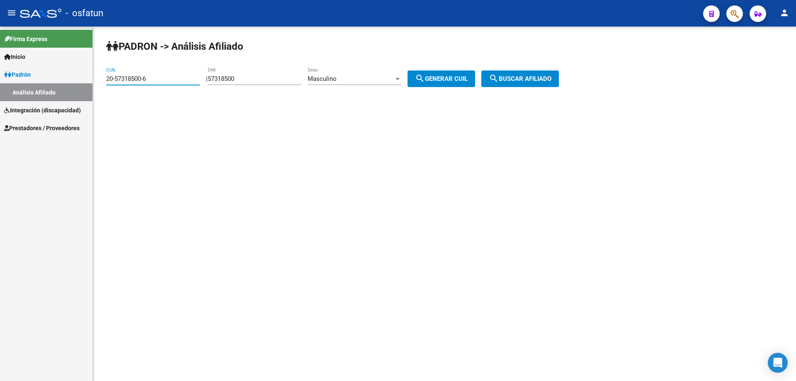
drag, startPoint x: 157, startPoint y: 79, endPoint x: 82, endPoint y: 80, distance: 74.7
click at [80, 80] on mat-sidenav-container "Firma Express Inicio Calendario SSS Instructivos Contacto OS Padrón Análisis Af…" at bounding box center [398, 204] width 796 height 355
type input "20-70144312-9"
type input "70144312"
click at [521, 83] on button "search Buscar afiliado" at bounding box center [521, 79] width 78 height 17
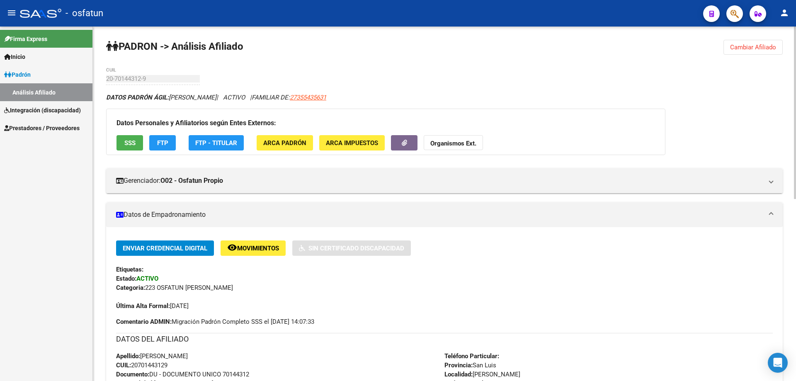
click at [741, 50] on span "Cambiar Afiliado" at bounding box center [753, 47] width 46 height 7
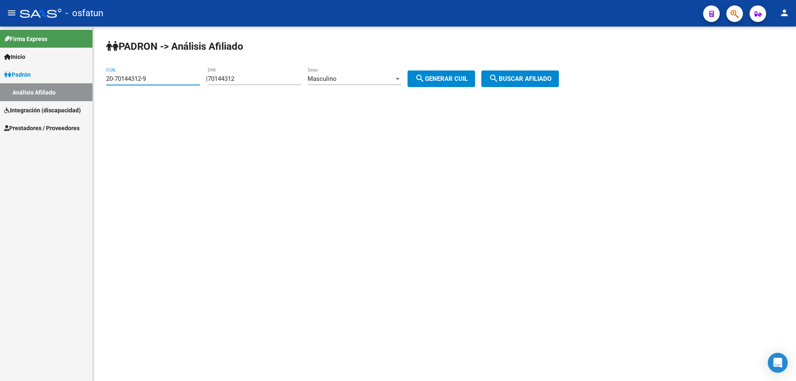
drag, startPoint x: 162, startPoint y: 78, endPoint x: 57, endPoint y: 78, distance: 104.5
click at [57, 78] on mat-sidenav-container "Firma Express Inicio Calendario SSS Instructivos Contacto OS Padrón Análisis Af…" at bounding box center [398, 204] width 796 height 355
type input "27-37717169-7"
type input "37717169"
click at [352, 80] on div "Masculino" at bounding box center [351, 78] width 86 height 7
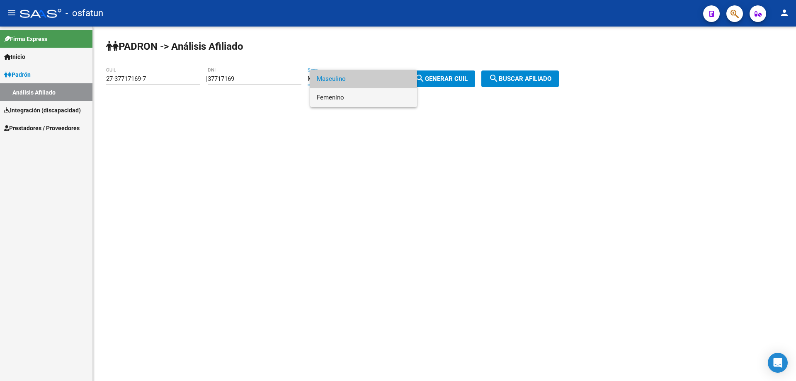
click at [351, 99] on span "Femenino" at bounding box center [364, 97] width 94 height 19
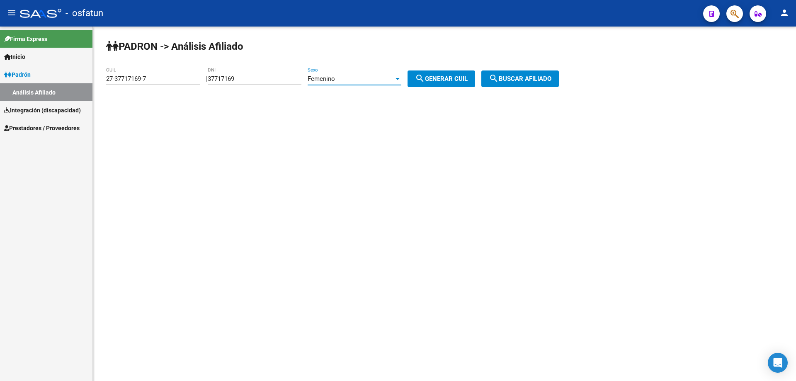
click at [552, 80] on span "search Buscar afiliado" at bounding box center [520, 78] width 63 height 7
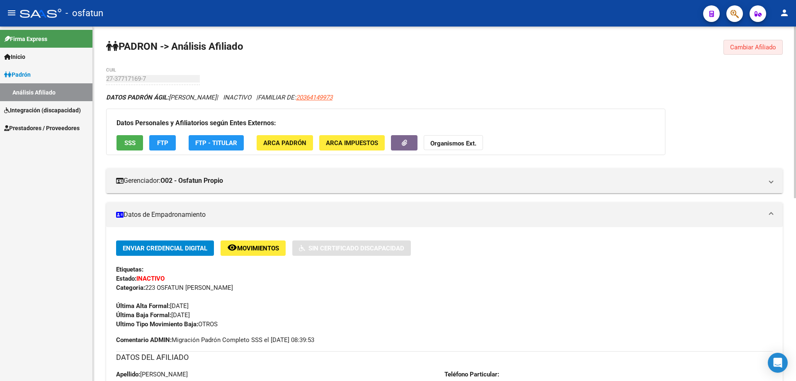
click at [770, 41] on button "Cambiar Afiliado" at bounding box center [753, 47] width 59 height 15
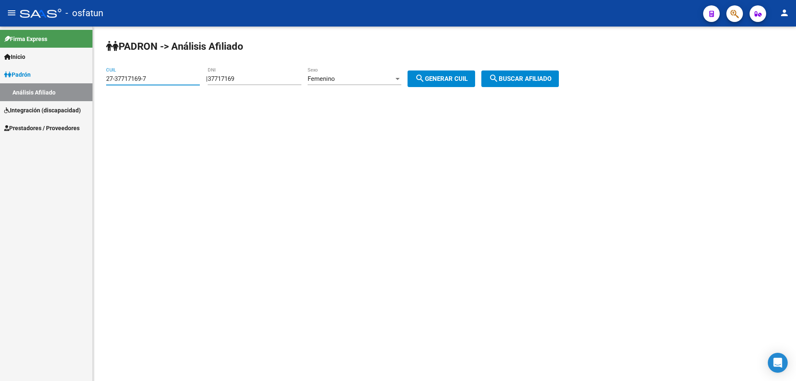
drag, startPoint x: 154, startPoint y: 78, endPoint x: 22, endPoint y: 80, distance: 131.9
click at [22, 80] on mat-sidenav-container "Firma Express Inicio Calendario SSS Instructivos Contacto OS Padrón Análisis Af…" at bounding box center [398, 204] width 796 height 355
type input "20-58601268-2"
type input "58601268"
click at [378, 80] on div "Femenino" at bounding box center [351, 78] width 86 height 7
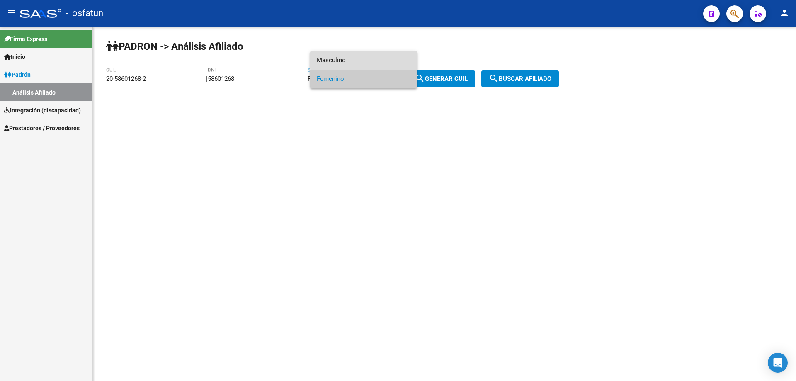
click at [365, 59] on span "Masculino" at bounding box center [364, 60] width 94 height 19
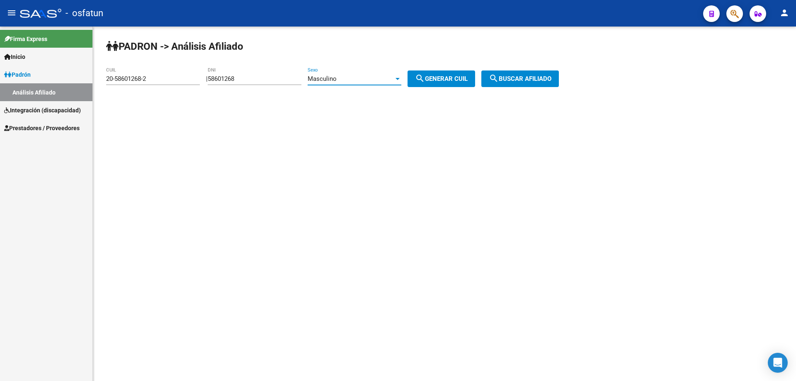
click at [544, 82] on span "search Buscar afiliado" at bounding box center [520, 78] width 63 height 7
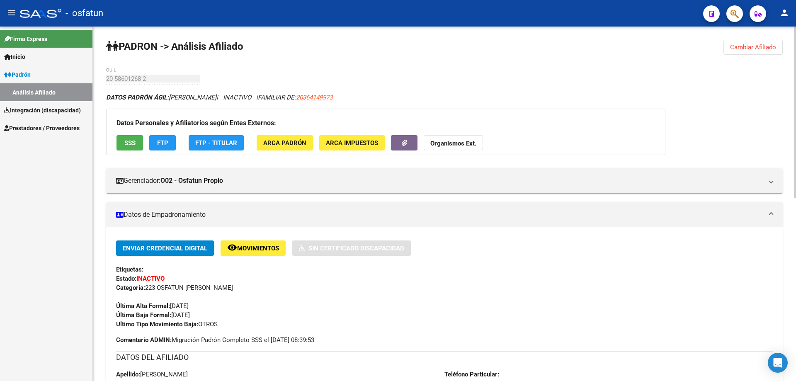
click at [746, 46] on span "Cambiar Afiliado" at bounding box center [753, 47] width 46 height 7
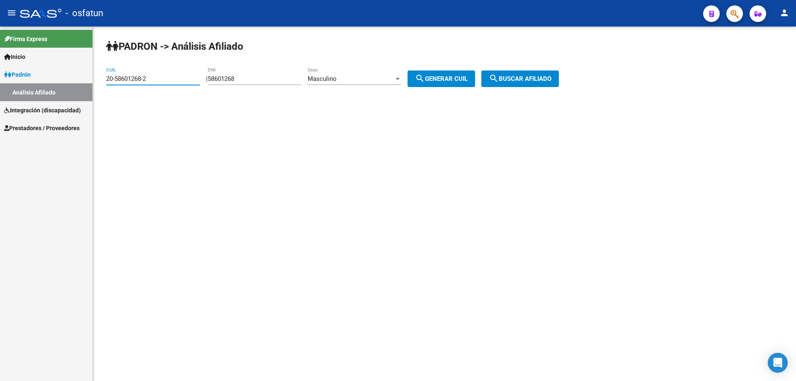
drag, startPoint x: 160, startPoint y: 80, endPoint x: 86, endPoint y: 83, distance: 74.3
click at [86, 83] on mat-sidenav-container "Firma Express Inicio Calendario SSS Instructivos Contacto OS Padrón Análisis Af…" at bounding box center [398, 204] width 796 height 355
type input "27-36425795-9"
type input "36425795"
click at [360, 80] on div "Masculino" at bounding box center [351, 78] width 86 height 7
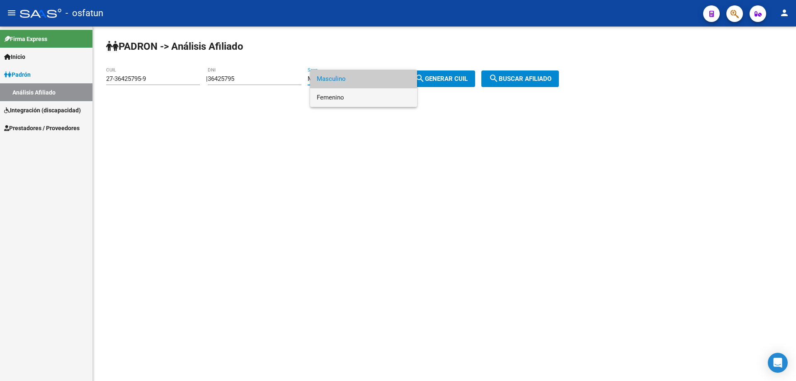
click at [356, 102] on span "Femenino" at bounding box center [364, 97] width 94 height 19
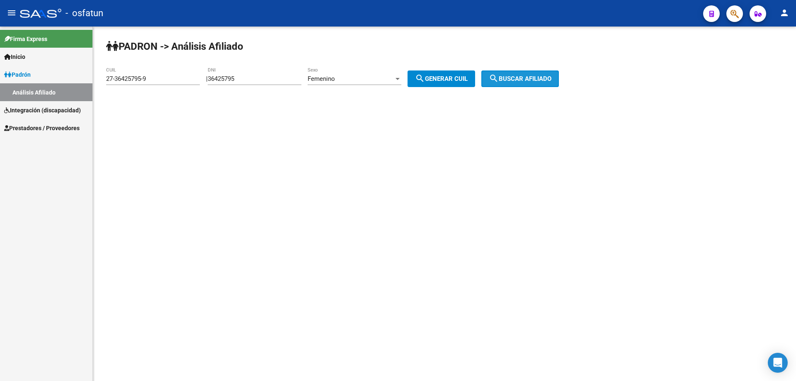
click at [527, 81] on span "search Buscar afiliado" at bounding box center [520, 78] width 63 height 7
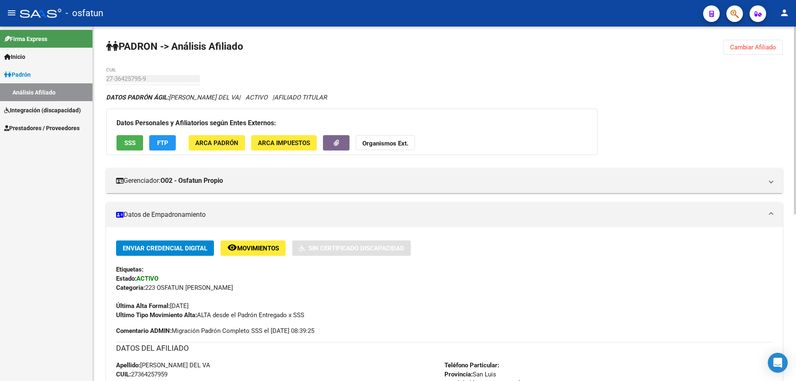
click at [761, 42] on button "Cambiar Afiliado" at bounding box center [753, 47] width 59 height 15
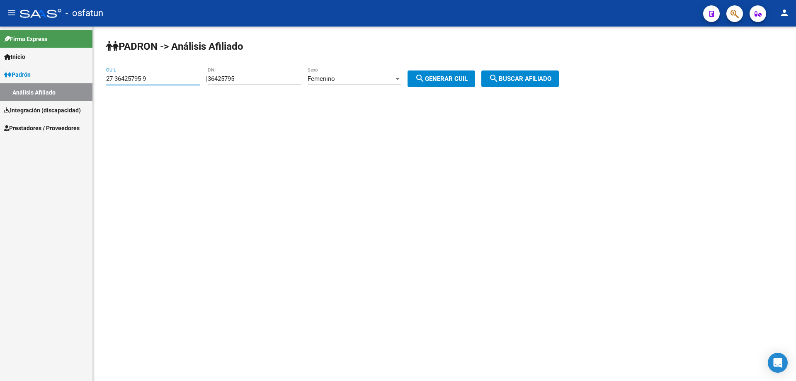
drag, startPoint x: 173, startPoint y: 80, endPoint x: 82, endPoint y: 79, distance: 90.9
click at [82, 79] on mat-sidenav-container "Firma Express Inicio Calendario SSS Instructivos Contacto OS Padrón Análisis Af…" at bounding box center [398, 204] width 796 height 355
type input "27-52555188-7"
type input "52555188"
click at [552, 79] on span "search Buscar afiliado" at bounding box center [520, 78] width 63 height 7
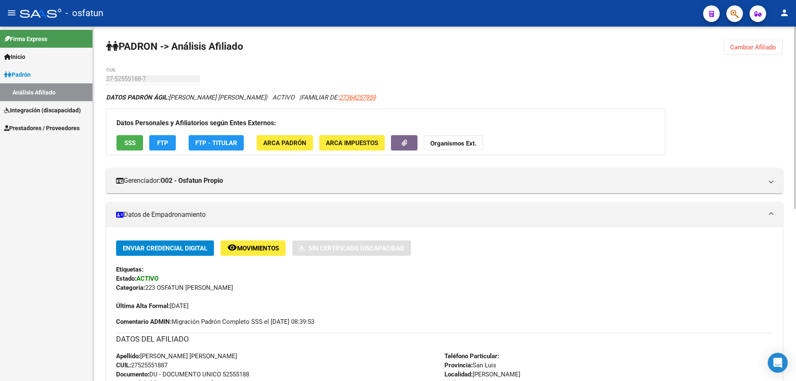
click at [742, 45] on span "Cambiar Afiliado" at bounding box center [753, 47] width 46 height 7
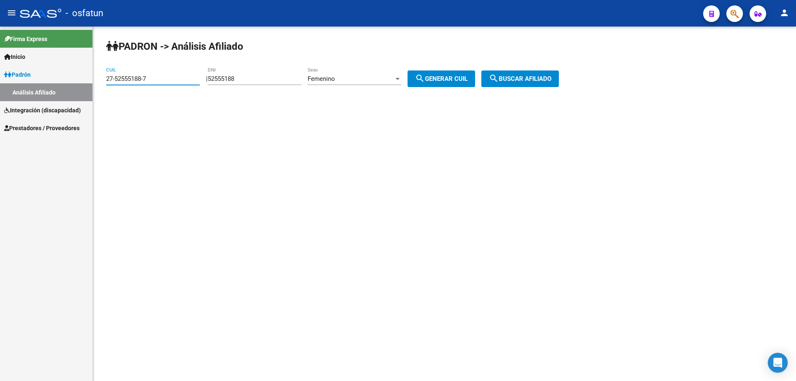
drag, startPoint x: 162, startPoint y: 81, endPoint x: 108, endPoint y: 80, distance: 53.5
click at [108, 80] on input "27-52555188-7" at bounding box center [153, 78] width 94 height 7
type input "2"
type input "27-36632892-6"
type input "36632892"
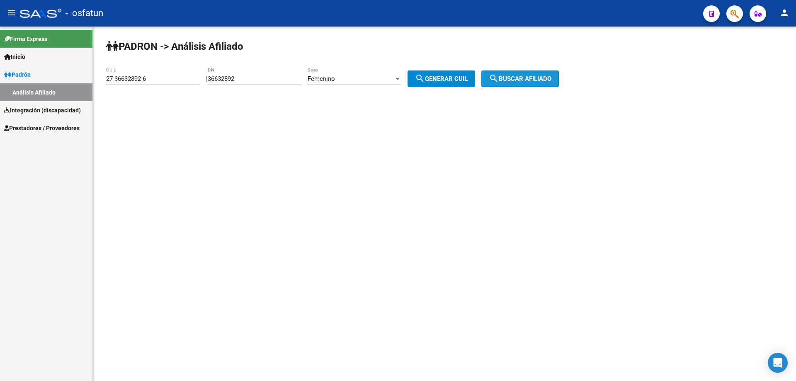
click at [547, 80] on span "search Buscar afiliado" at bounding box center [520, 78] width 63 height 7
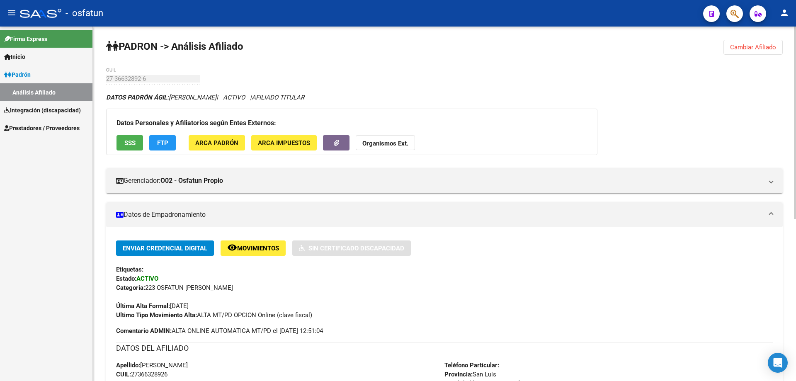
click at [749, 46] on span "Cambiar Afiliado" at bounding box center [753, 47] width 46 height 7
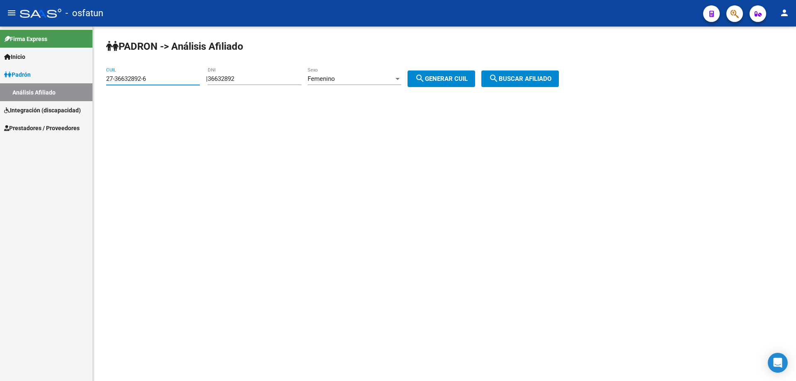
drag, startPoint x: 153, startPoint y: 75, endPoint x: 88, endPoint y: 78, distance: 65.2
click at [88, 78] on mat-sidenav-container "Firma Express Inicio Calendario SSS Instructivos Contacto OS Padrón Análisis Af…" at bounding box center [398, 204] width 796 height 355
type input "20-37090207-1"
type input "37090207"
click at [335, 78] on span "Femenino" at bounding box center [321, 78] width 27 height 7
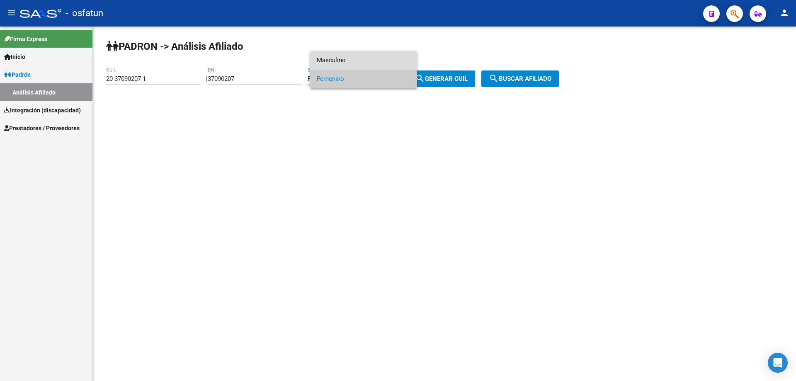
click at [346, 60] on span "Masculino" at bounding box center [364, 60] width 94 height 19
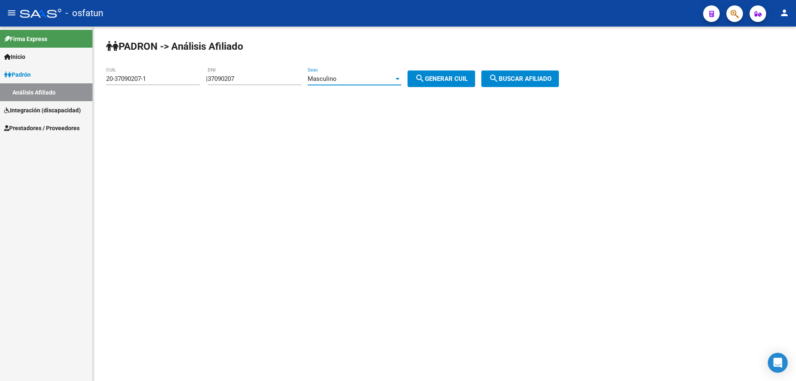
click at [552, 81] on span "search Buscar afiliado" at bounding box center [520, 78] width 63 height 7
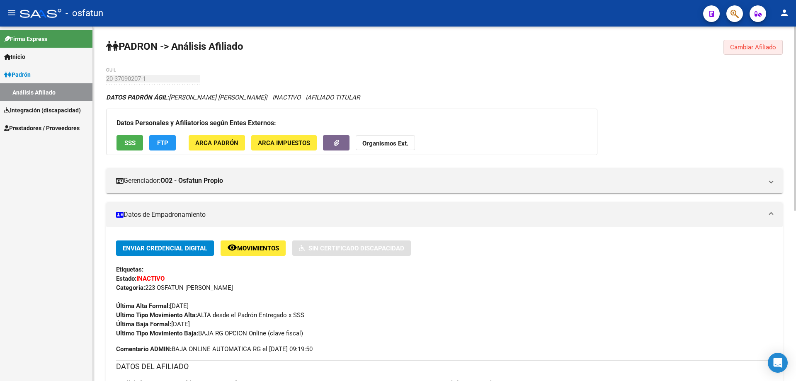
click at [765, 46] on span "Cambiar Afiliado" at bounding box center [753, 47] width 46 height 7
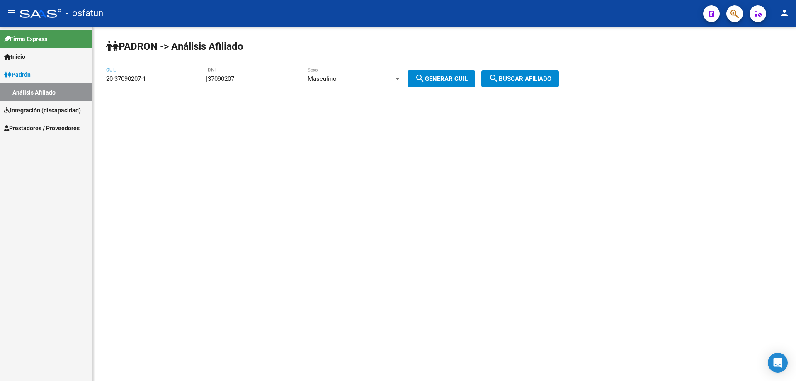
drag, startPoint x: 167, startPoint y: 79, endPoint x: 77, endPoint y: 81, distance: 89.6
click at [77, 81] on mat-sidenav-container "Firma Express Inicio Calendario SSS Instructivos Contacto OS Padrón Análisis Af…" at bounding box center [398, 204] width 796 height 355
type input "20-58343190-0"
type input "58343190"
click at [552, 74] on button "search Buscar afiliado" at bounding box center [521, 79] width 78 height 17
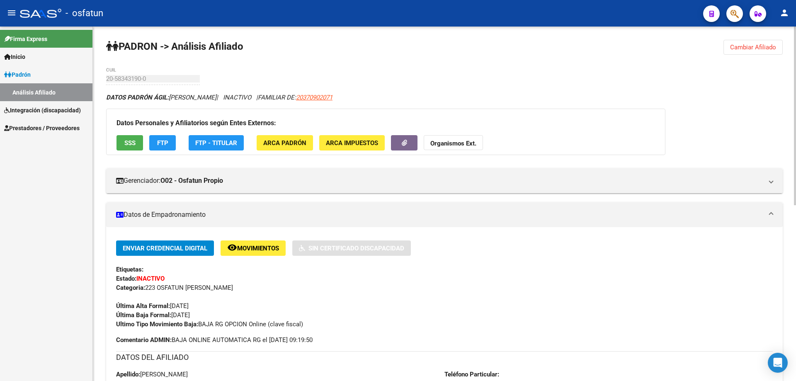
click at [751, 48] on span "Cambiar Afiliado" at bounding box center [753, 47] width 46 height 7
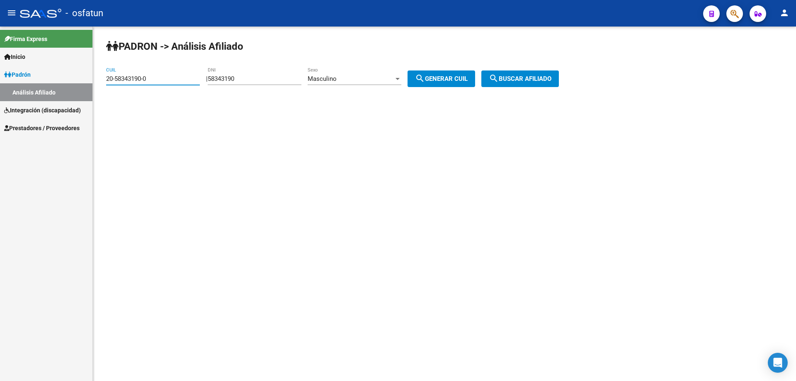
drag, startPoint x: 159, startPoint y: 79, endPoint x: 94, endPoint y: 78, distance: 65.1
click at [94, 78] on div "PADRON -> Análisis Afiliado 20-58343190-0 CUIL | 58343190 DNI Masculino Sexo se…" at bounding box center [444, 70] width 703 height 87
type input "20-37090552-6"
type input "37090552"
click at [541, 78] on span "search Buscar afiliado" at bounding box center [520, 78] width 63 height 7
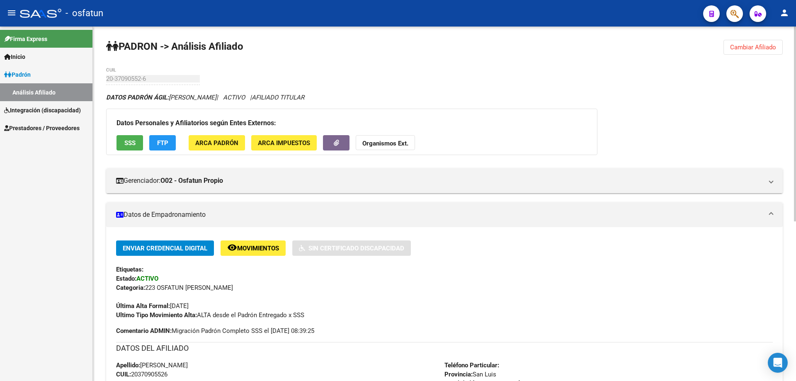
click at [752, 47] on span "Cambiar Afiliado" at bounding box center [753, 47] width 46 height 7
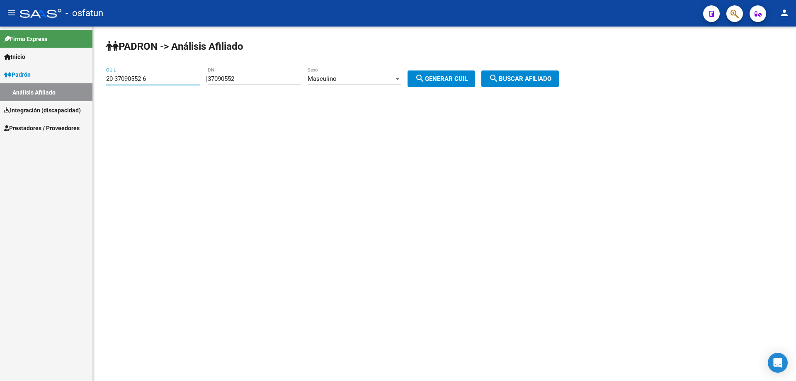
drag, startPoint x: 151, startPoint y: 78, endPoint x: 68, endPoint y: 78, distance: 83.4
click at [68, 78] on mat-sidenav-container "Firma Express Inicio Calendario SSS Instructivos Contacto OS Padrón Análisis Af…" at bounding box center [398, 204] width 796 height 355
type input "20-37090611-5"
type input "37090611"
click at [512, 78] on span "search Buscar afiliado" at bounding box center [520, 78] width 63 height 7
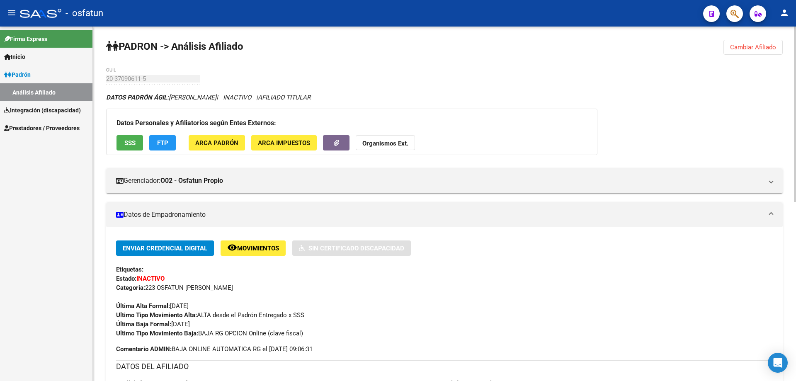
click at [743, 46] on span "Cambiar Afiliado" at bounding box center [753, 47] width 46 height 7
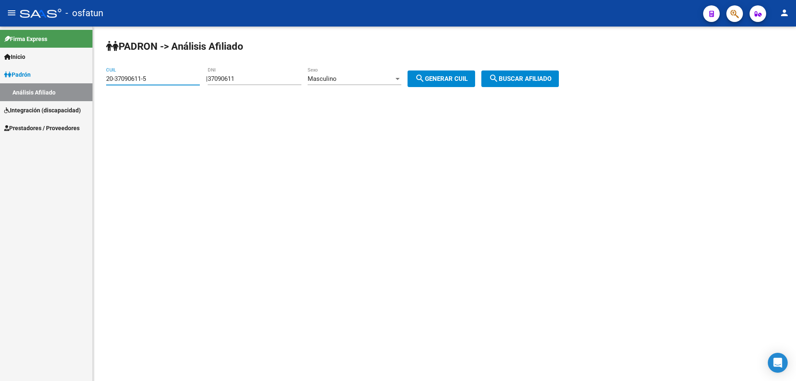
drag, startPoint x: 172, startPoint y: 80, endPoint x: 104, endPoint y: 80, distance: 68.4
click at [104, 80] on div "PADRON -> Análisis Afiliado 20-37090611-5 CUIL | 37090611 DNI Masculino Sexo se…" at bounding box center [444, 70] width 703 height 87
type input "27-52553292-0"
type input "52553292"
click at [337, 75] on span "Masculino" at bounding box center [322, 78] width 29 height 7
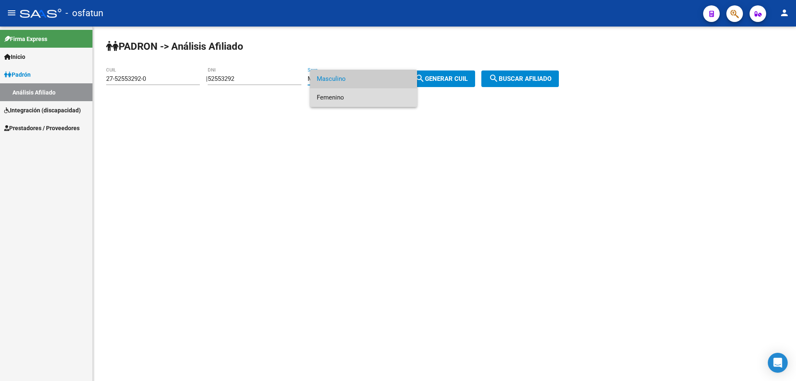
click at [344, 97] on span "Femenino" at bounding box center [364, 97] width 94 height 19
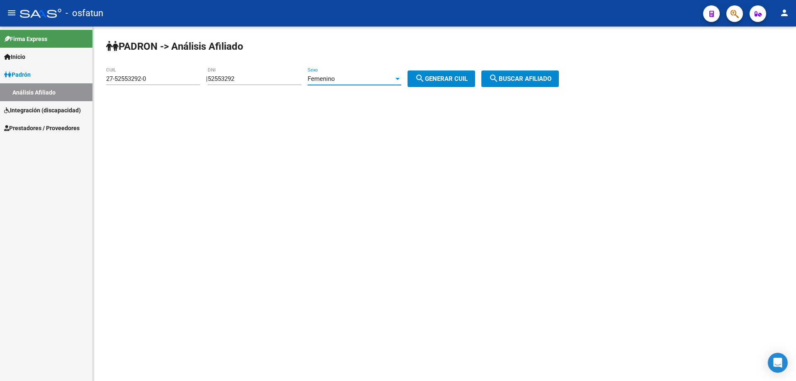
click at [519, 82] on span "search Buscar afiliado" at bounding box center [520, 78] width 63 height 7
